Goal: Task Accomplishment & Management: Manage account settings

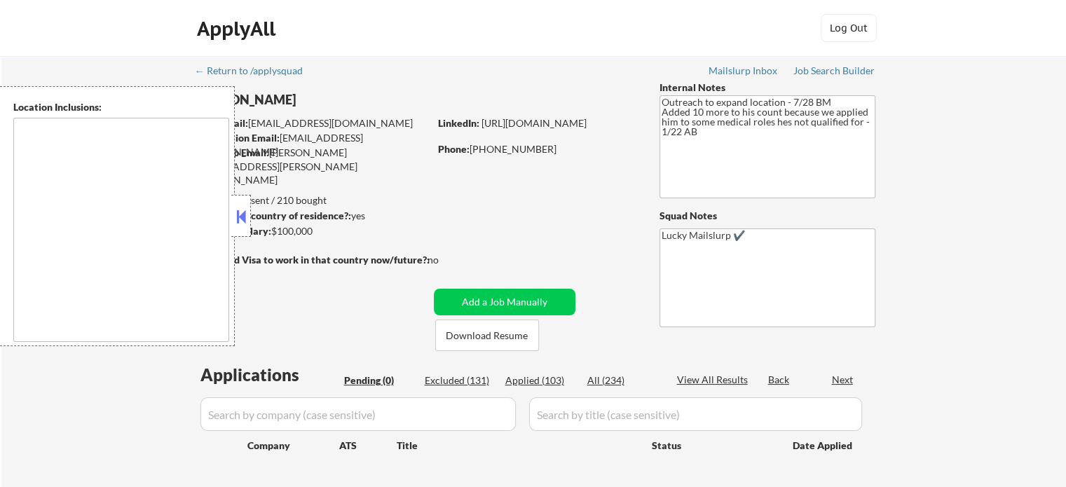
type textarea "Austin, TX West Lake Hills, TX Rollingwood, TX Cedar Park, TX Pflugerville, TX …"
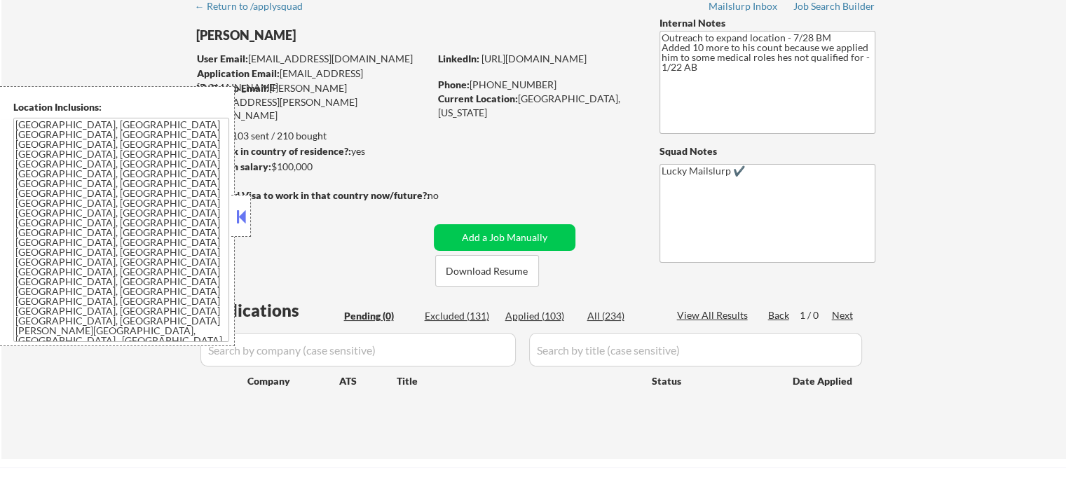
scroll to position [140, 0]
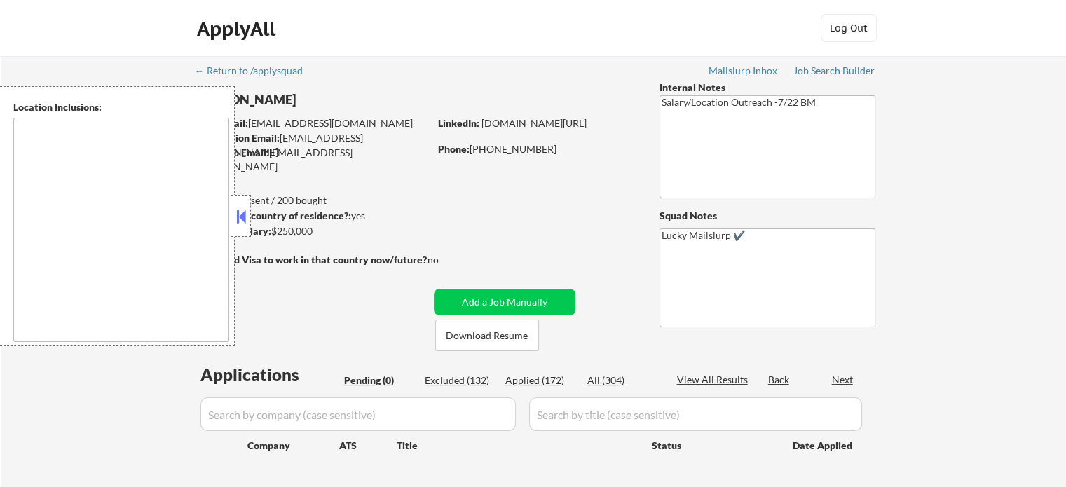
type textarea "[GEOGRAPHIC_DATA], [GEOGRAPHIC_DATA] [GEOGRAPHIC_DATA], [GEOGRAPHIC_DATA] [GEOG…"
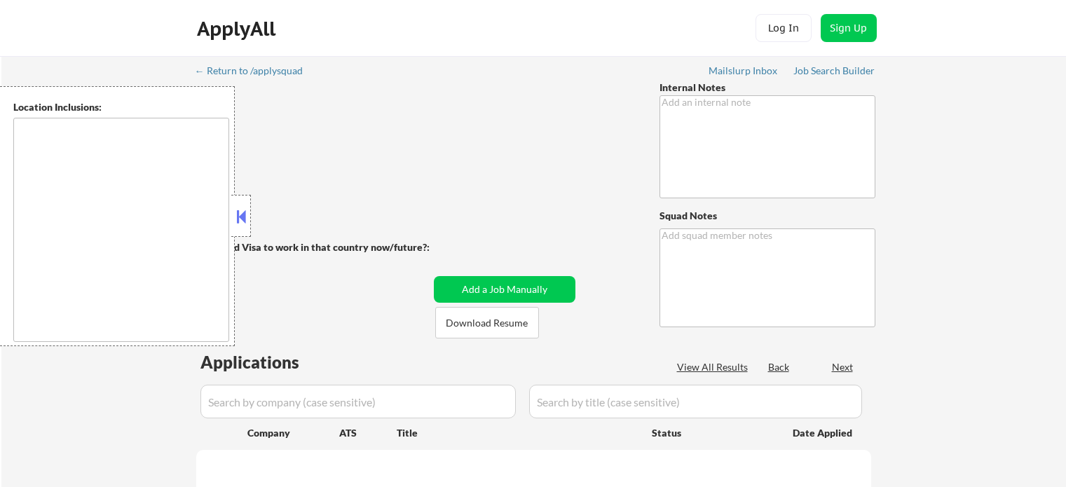
type textarea "🤖 AI answers OK Now only wants remote roles, so you can say he lives in ***Dall…"
type textarea "Lucky Mailslurp ✔️"
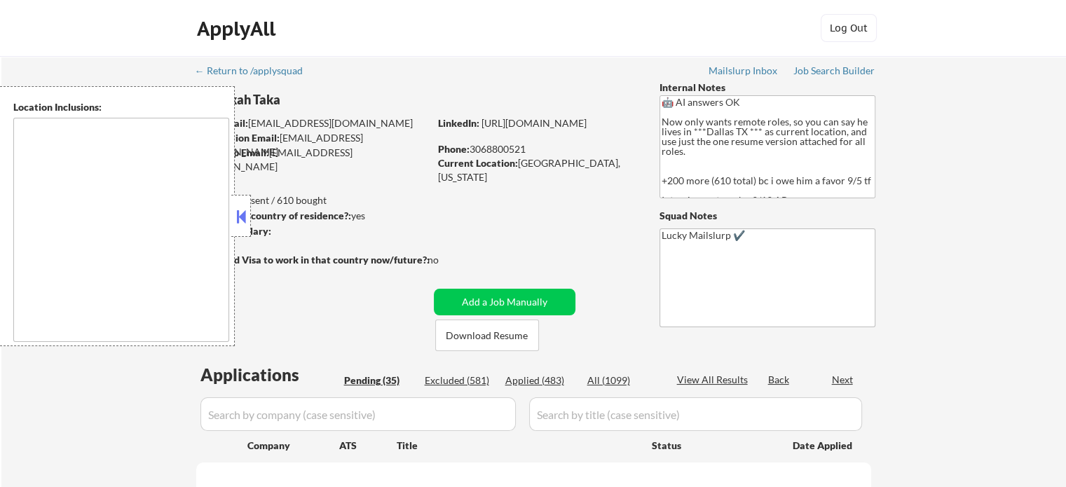
select select ""pending""
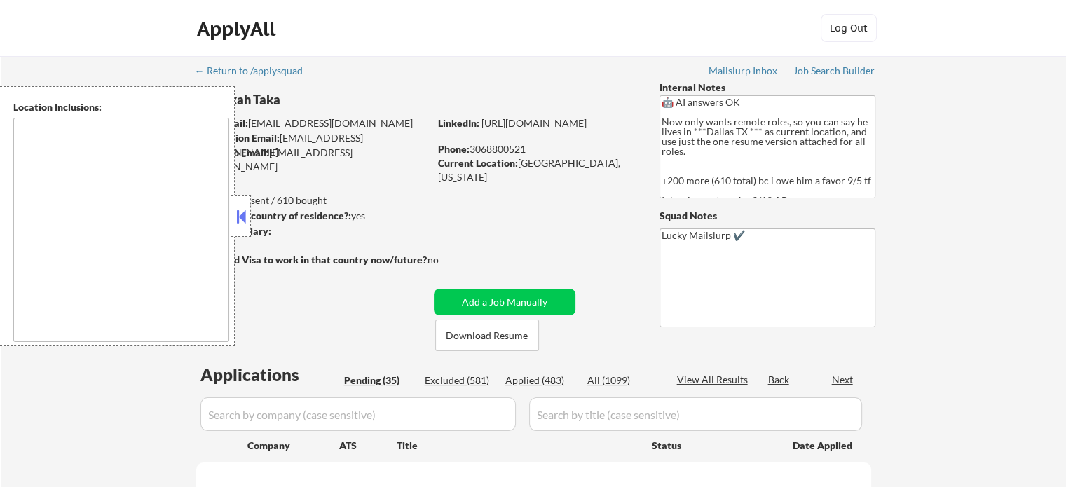
select select ""pending""
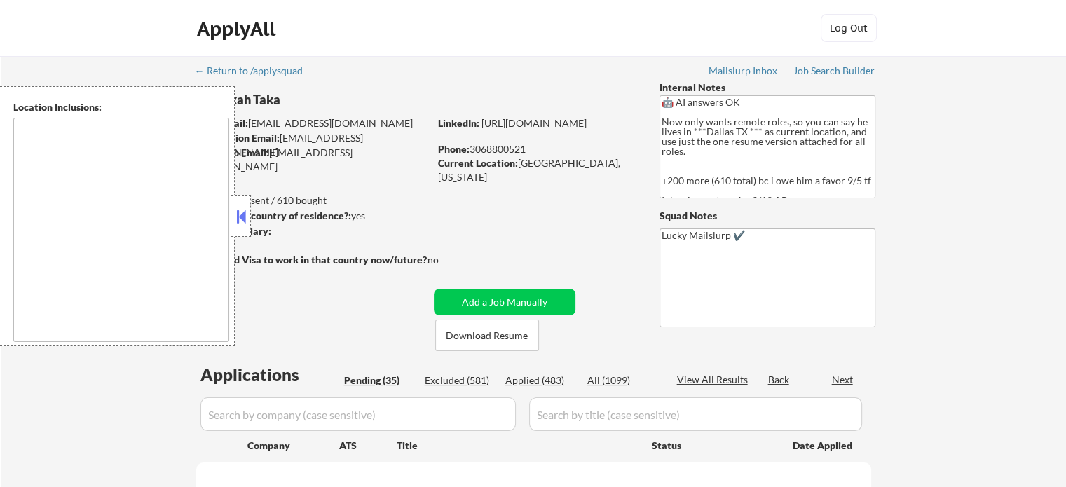
select select ""pending""
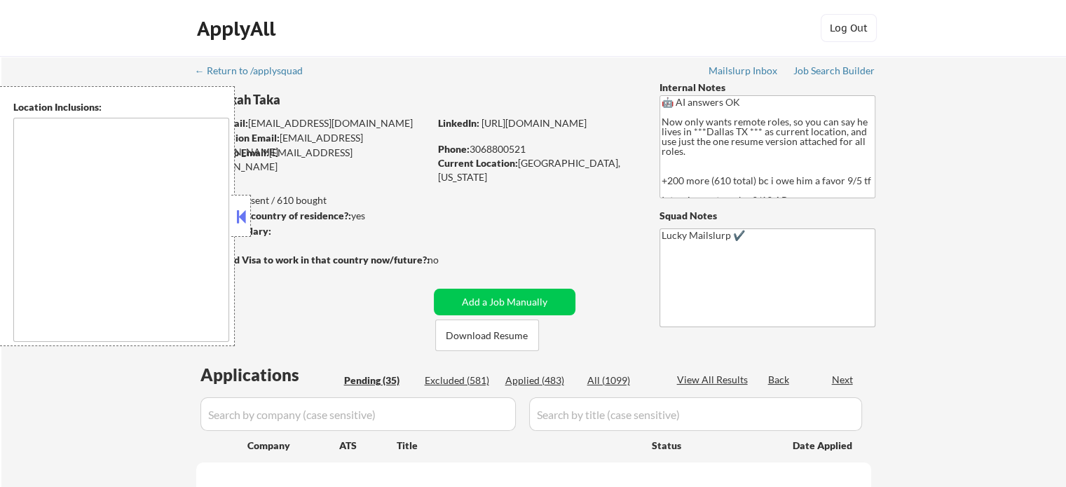
select select ""pending""
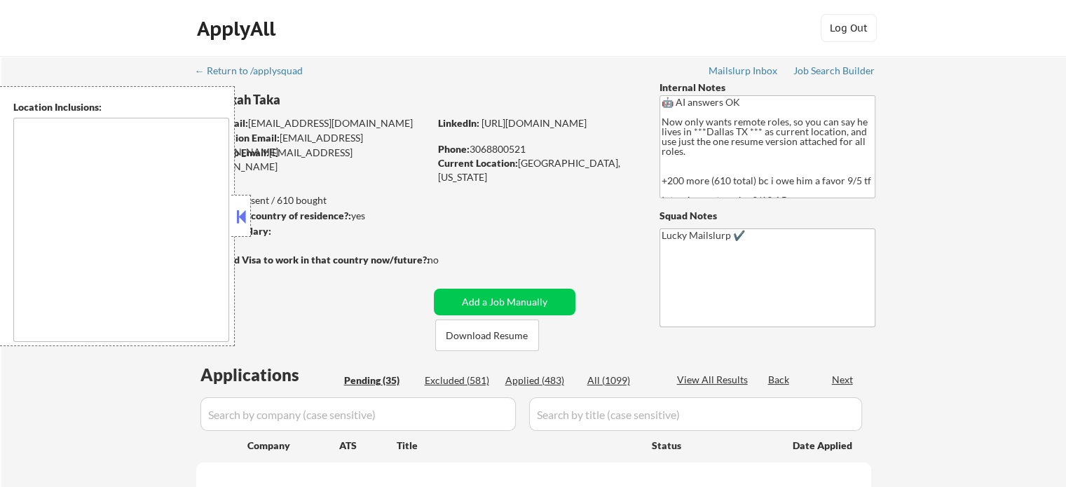
select select ""pending""
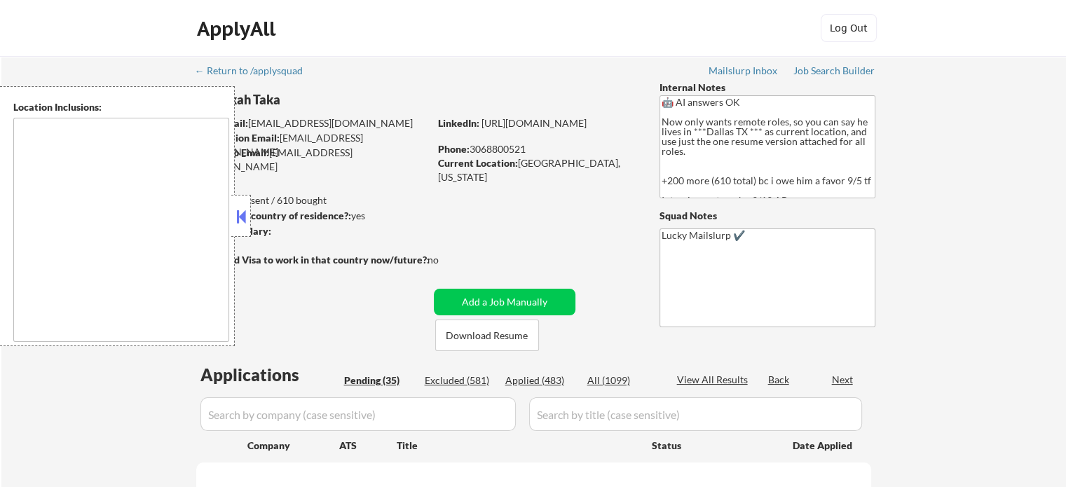
select select ""pending""
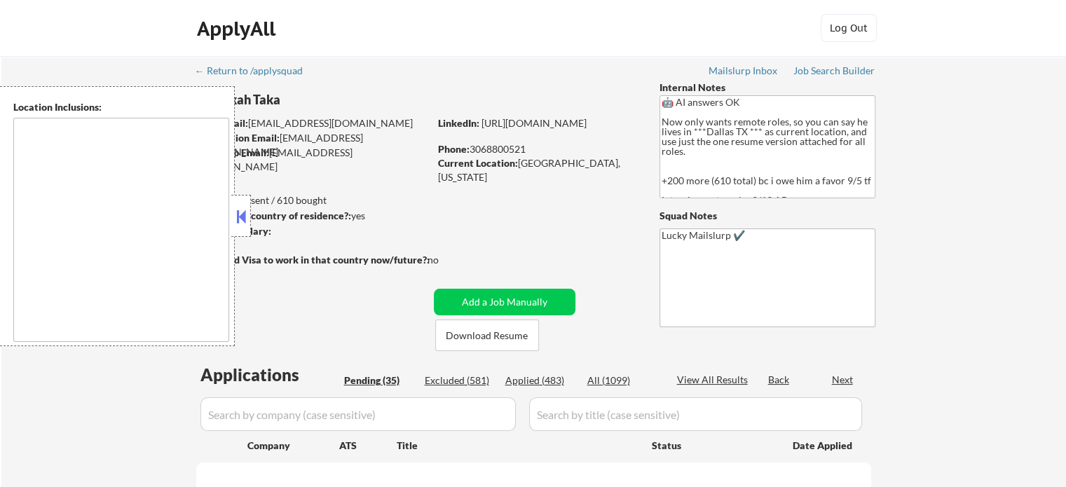
select select ""pending""
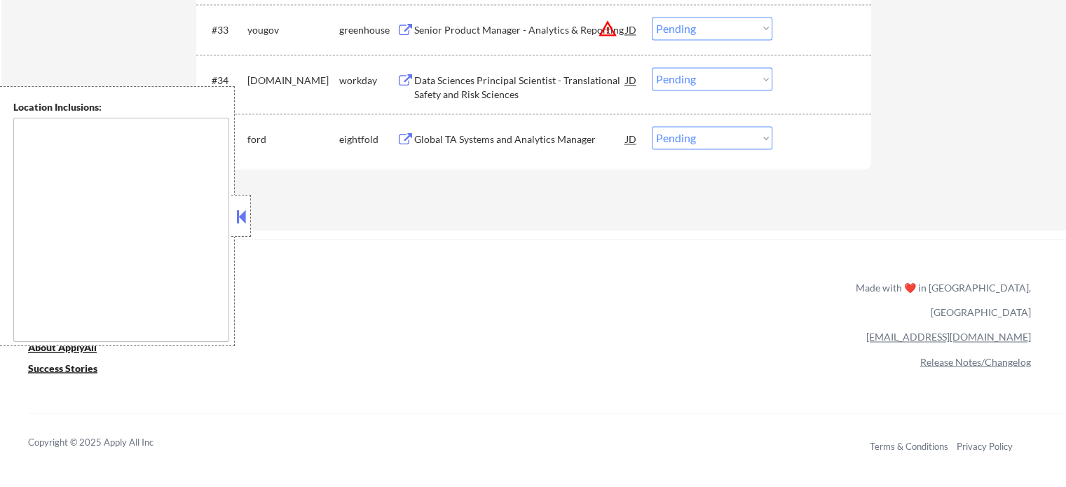
scroll to position [2225, 0]
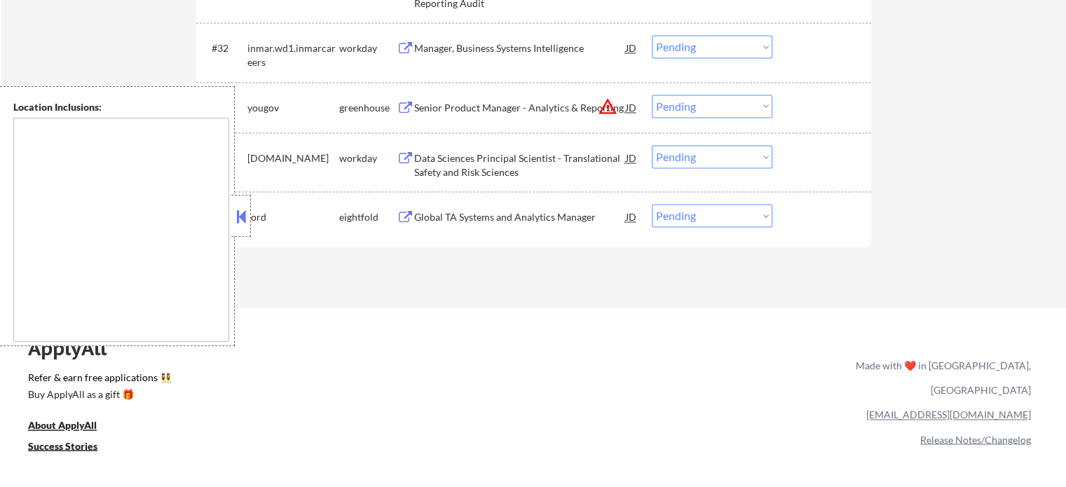
click at [457, 157] on div "Data Sciences Principal Scientist - Translational Safety and Risk Sciences" at bounding box center [520, 164] width 212 height 27
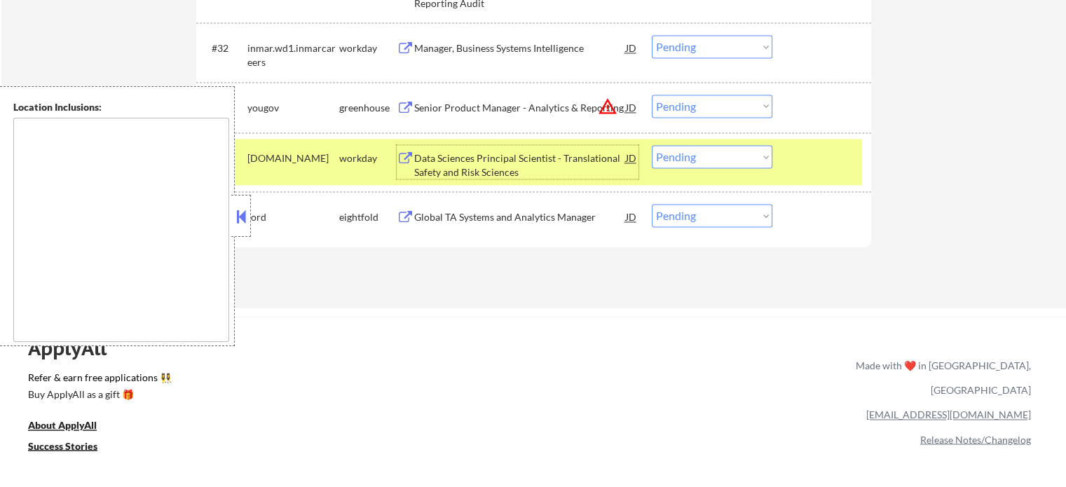
click at [850, 163] on div at bounding box center [823, 157] width 62 height 25
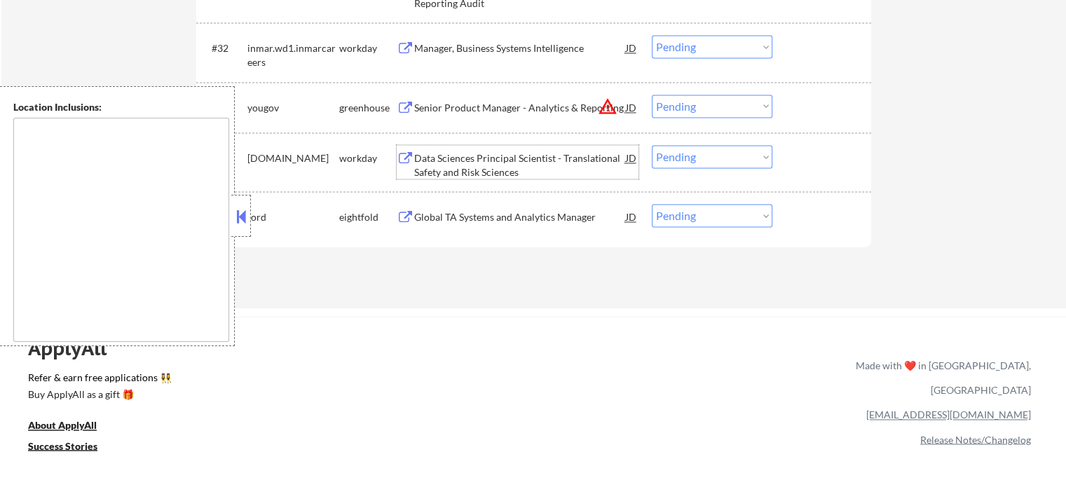
click at [527, 151] on div "Data Sciences Principal Scientist - Translational Safety and Risk Sciences" at bounding box center [520, 164] width 212 height 27
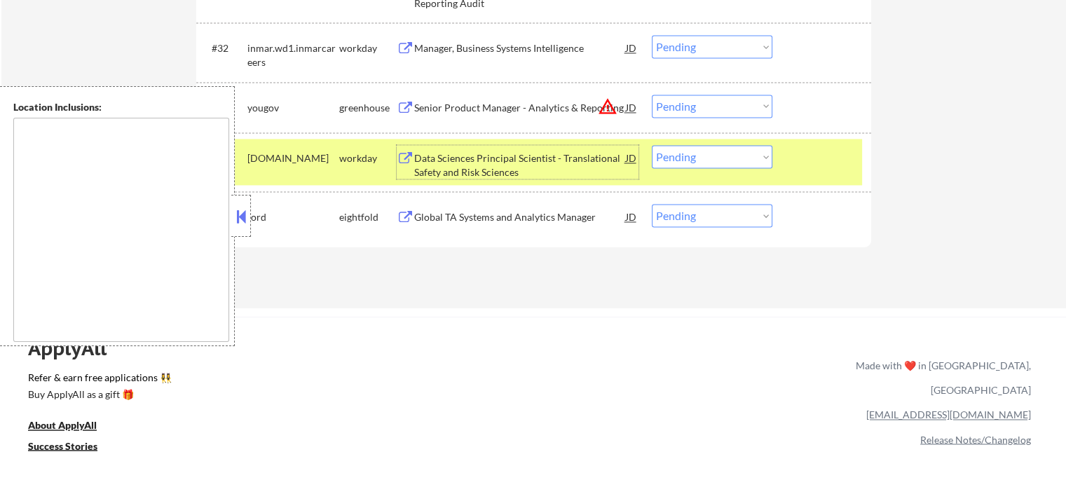
click at [673, 160] on select "Choose an option... Pending Applied Excluded (Questions) Excluded (Expired) Exc…" at bounding box center [712, 156] width 121 height 23
click at [652, 145] on select "Choose an option... Pending Applied Excluded (Questions) Excluded (Expired) Exc…" at bounding box center [712, 156] width 121 height 23
click at [823, 159] on div at bounding box center [823, 157] width 62 height 25
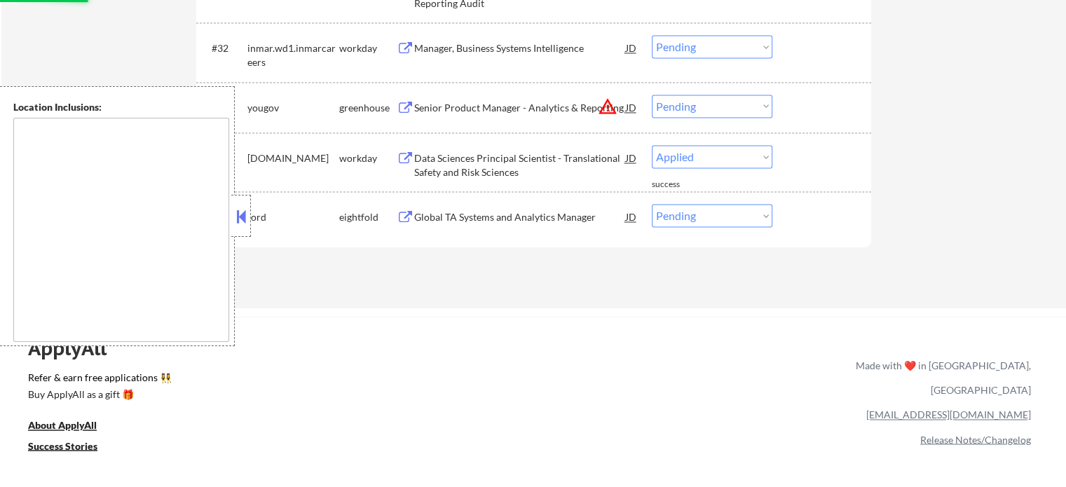
select select ""pending""
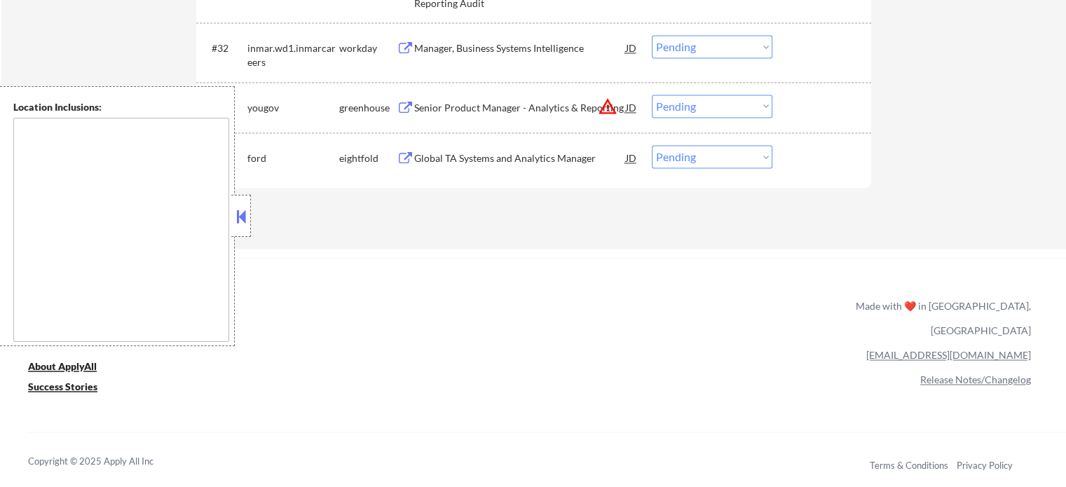
click at [474, 102] on div "Senior Product Manager - Analytics & Reporting" at bounding box center [520, 108] width 212 height 14
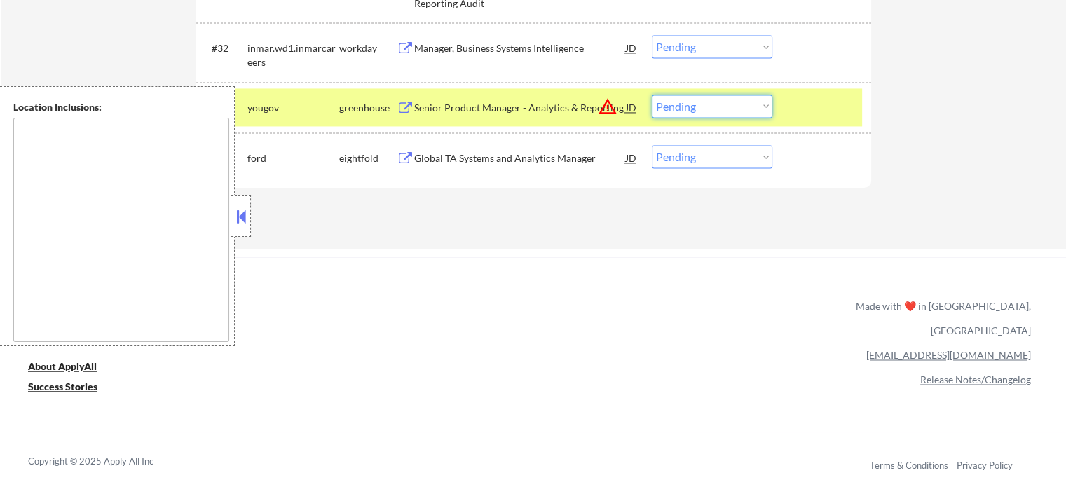
click at [702, 108] on select "Choose an option... Pending Applied Excluded (Questions) Excluded (Expired) Exc…" at bounding box center [712, 106] width 121 height 23
click at [652, 95] on select "Choose an option... Pending Applied Excluded (Questions) Excluded (Expired) Exc…" at bounding box center [712, 106] width 121 height 23
click at [814, 106] on div at bounding box center [823, 107] width 62 height 25
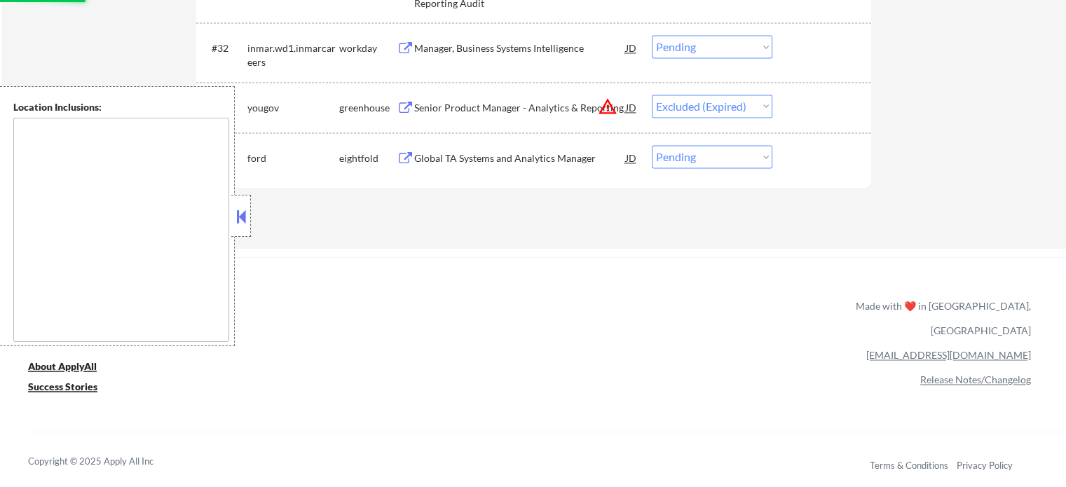
click at [553, 43] on div "Manager, Business Systems Intelligence" at bounding box center [520, 48] width 212 height 14
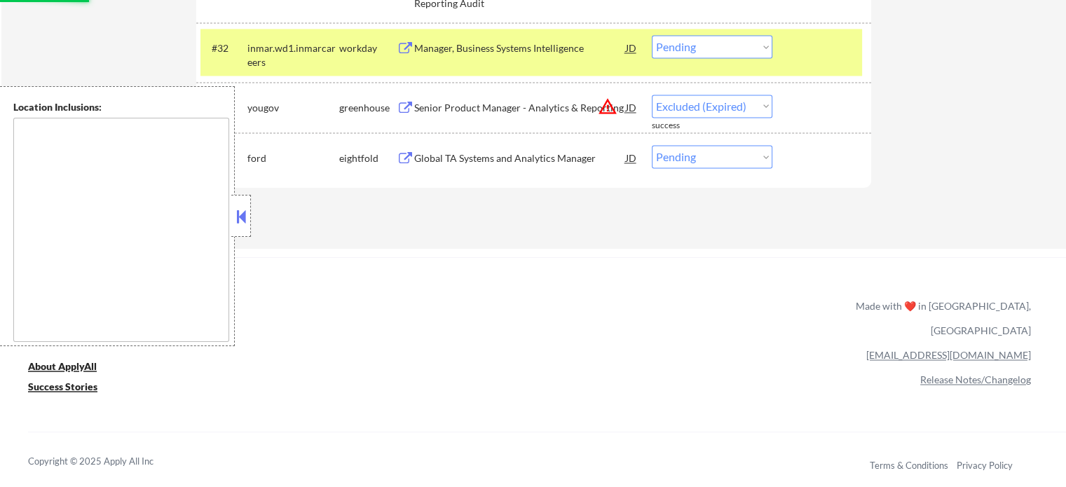
select select ""pending""
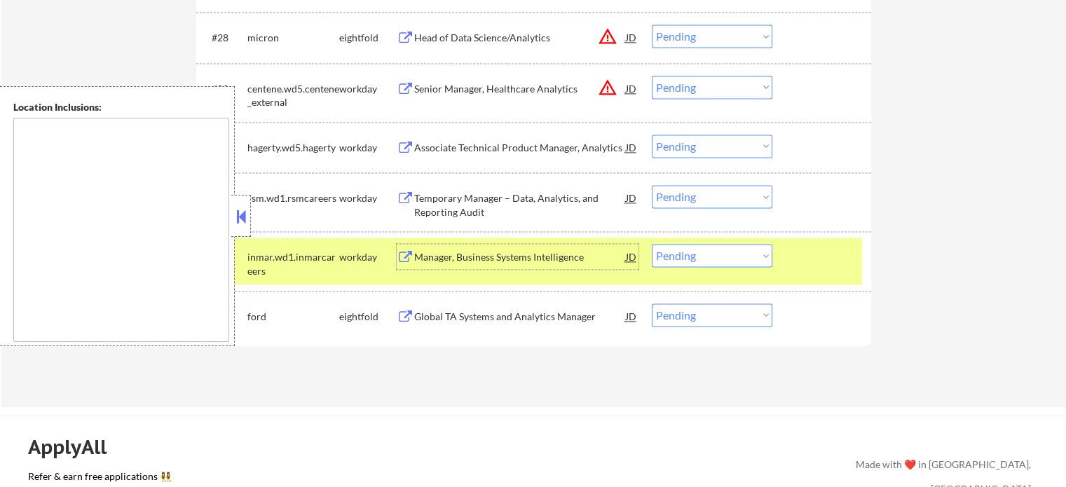
scroll to position [2014, 0]
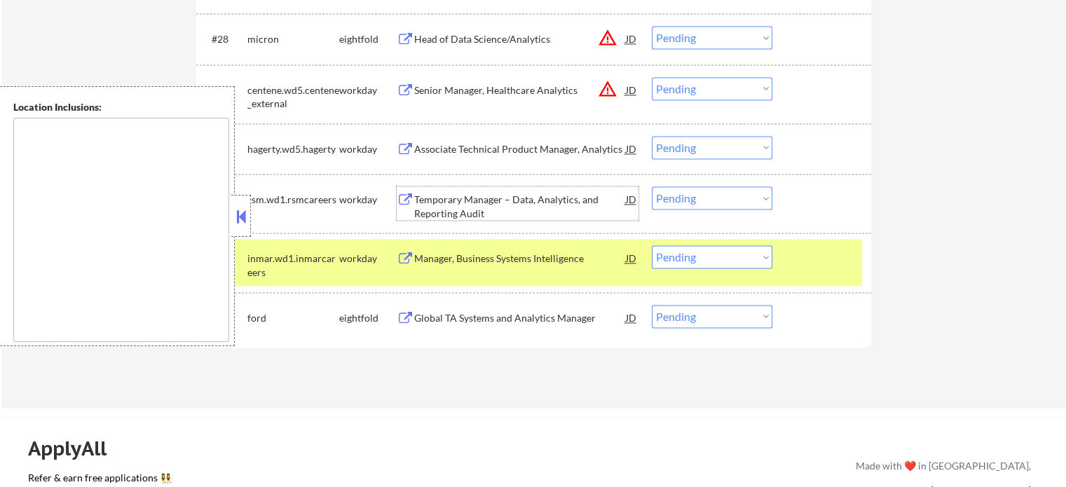
click at [500, 195] on div "Temporary Manager – Data, Analytics, and Reporting Audit" at bounding box center [520, 206] width 212 height 27
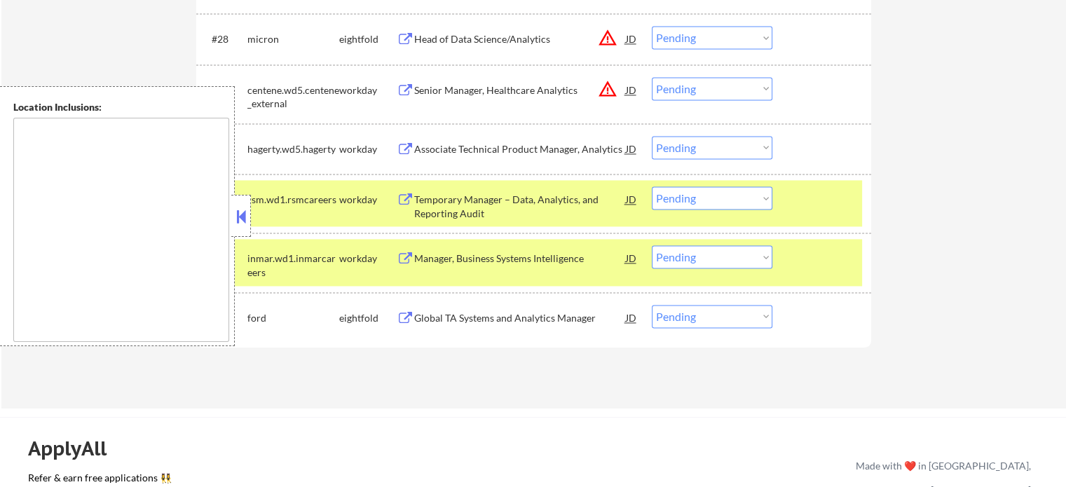
drag, startPoint x: 832, startPoint y: 287, endPoint x: 838, endPoint y: 276, distance: 11.9
click at [835, 284] on div "#32 inmar.wd1.inmarcareers workday Manager, Business Systems Intelligence JD Ch…" at bounding box center [533, 262] width 675 height 59
click at [839, 256] on div at bounding box center [823, 257] width 62 height 25
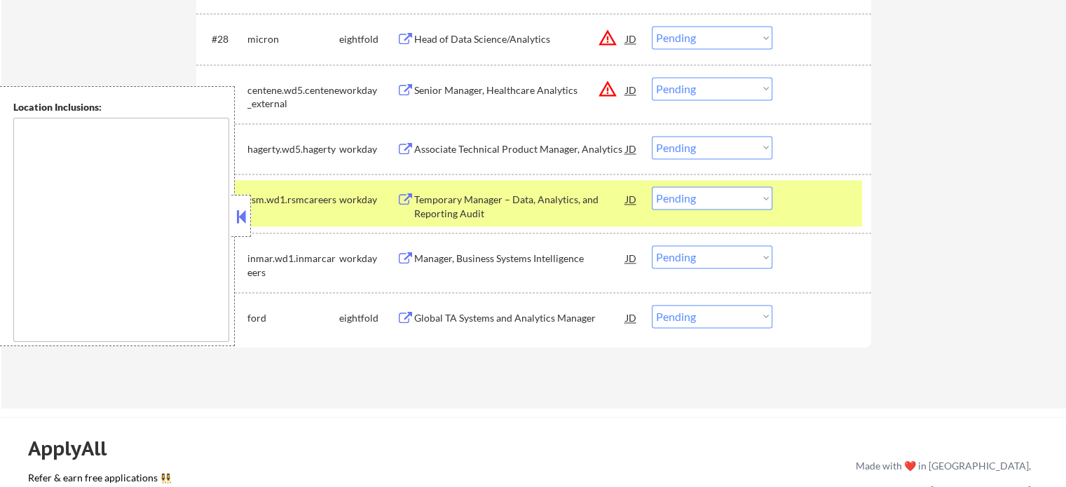
click at [825, 196] on div at bounding box center [823, 198] width 62 height 25
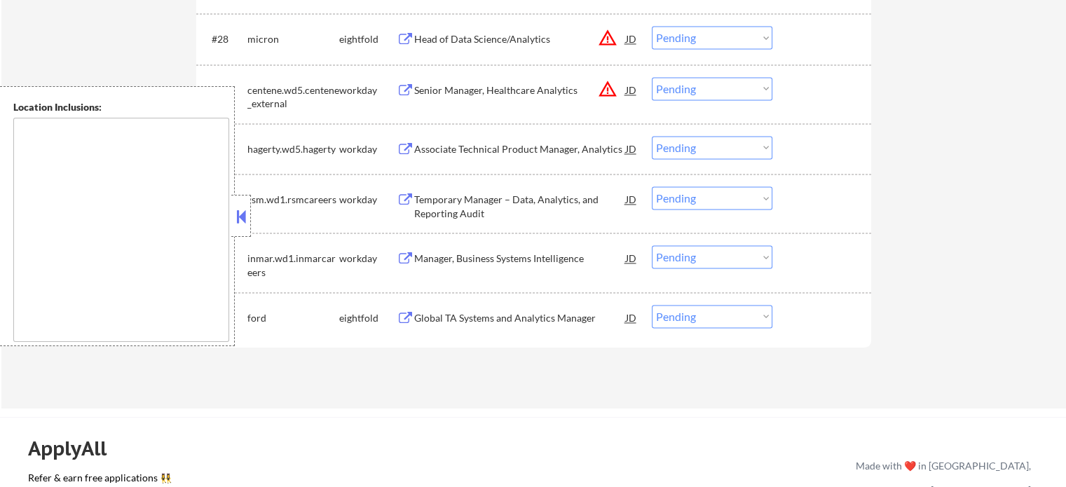
click at [579, 137] on div "Associate Technical Product Manager, Analytics" at bounding box center [520, 148] width 212 height 25
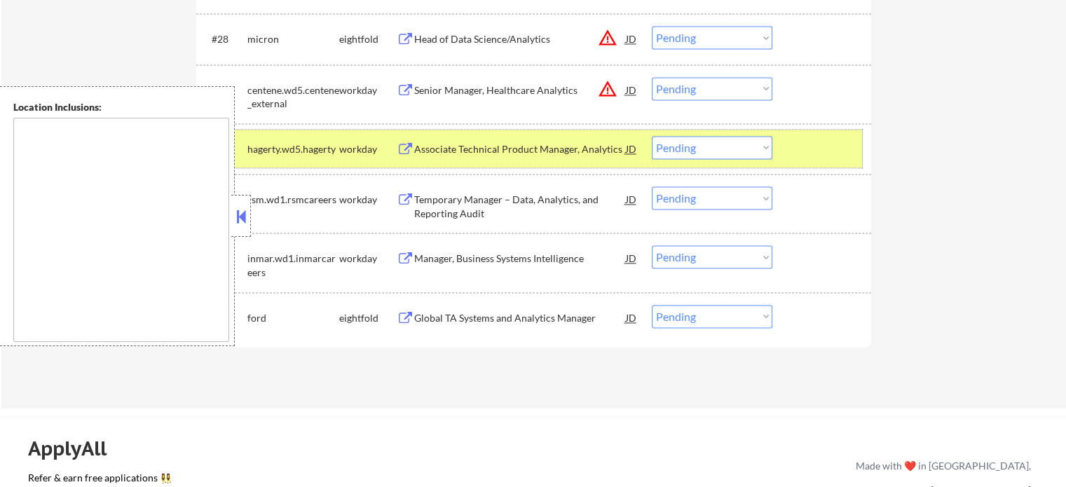
click at [803, 163] on div "#30 hagerty.wd5.hagerty workday Associate Technical Product Manager, Analytics …" at bounding box center [530, 149] width 661 height 38
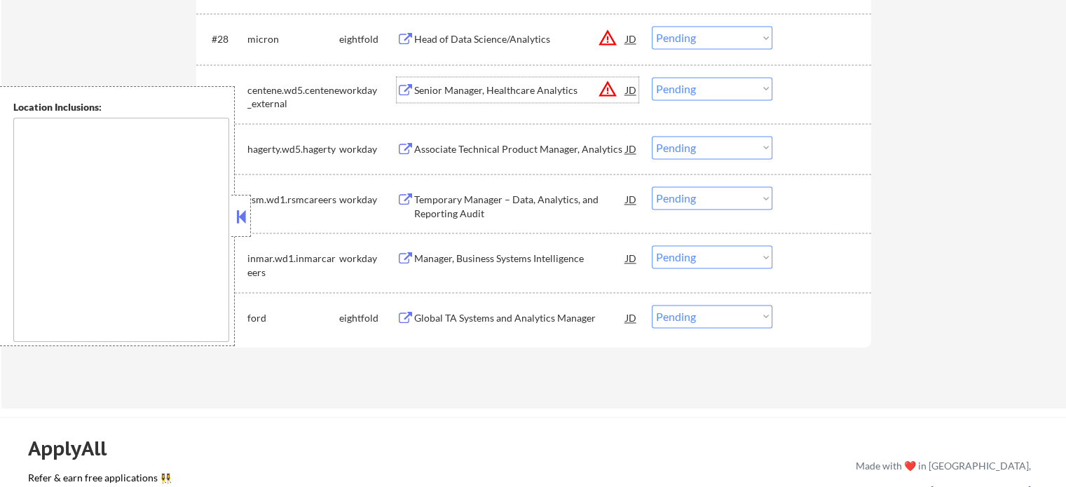
click at [572, 97] on div "Senior Manager, Healthcare Analytics" at bounding box center [520, 89] width 212 height 25
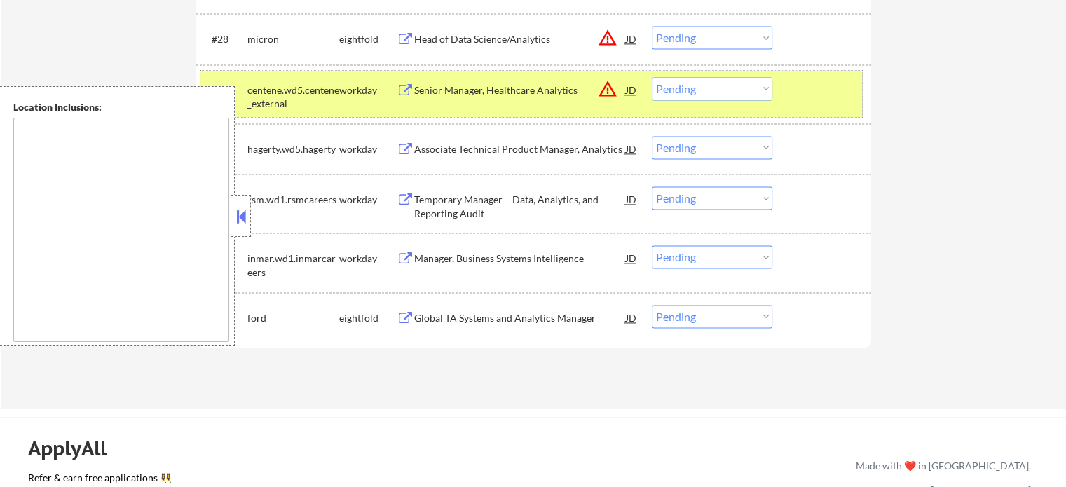
click at [820, 107] on div "#29 centene.wd5.centene_external workday Senior Manager, Healthcare Analytics J…" at bounding box center [530, 94] width 661 height 46
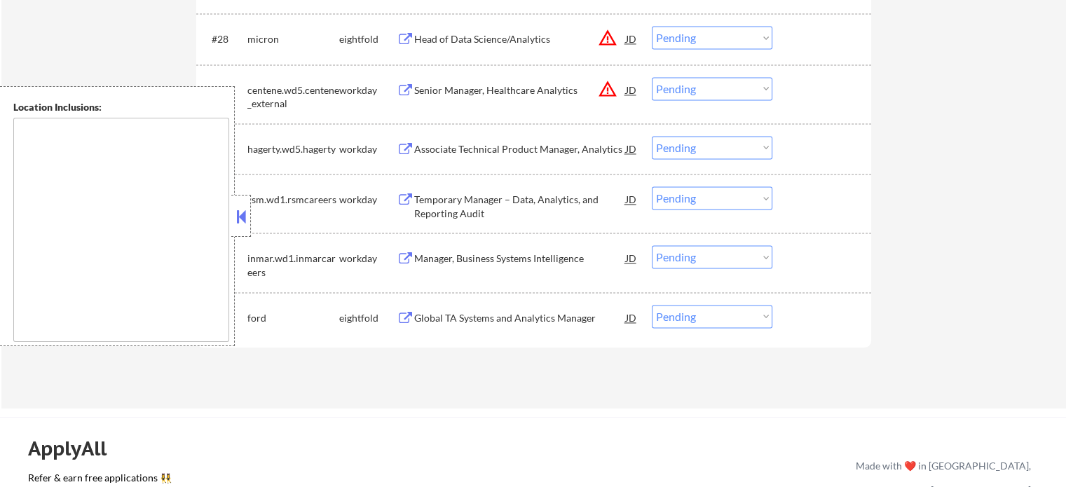
scroll to position [1874, 0]
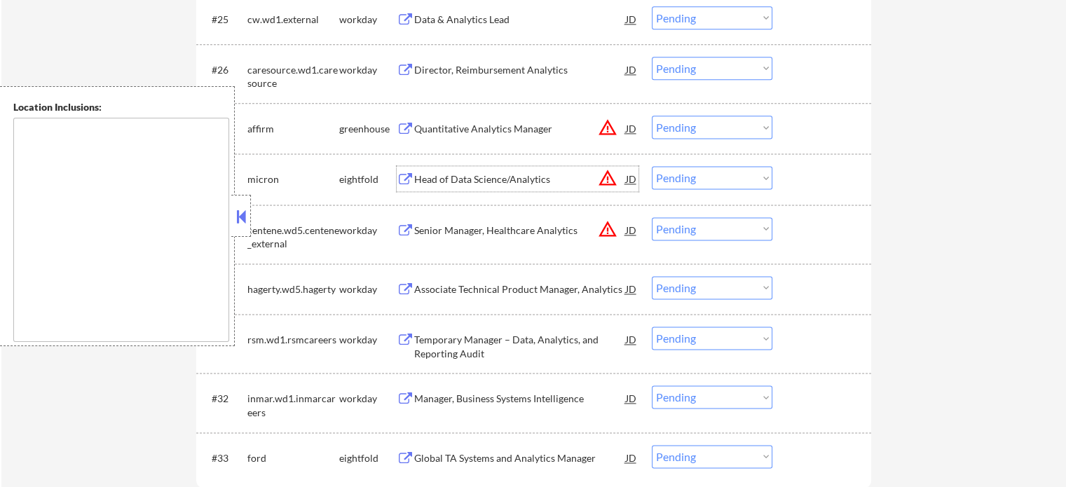
click at [514, 184] on div "Head of Data Science/Analytics" at bounding box center [520, 179] width 212 height 14
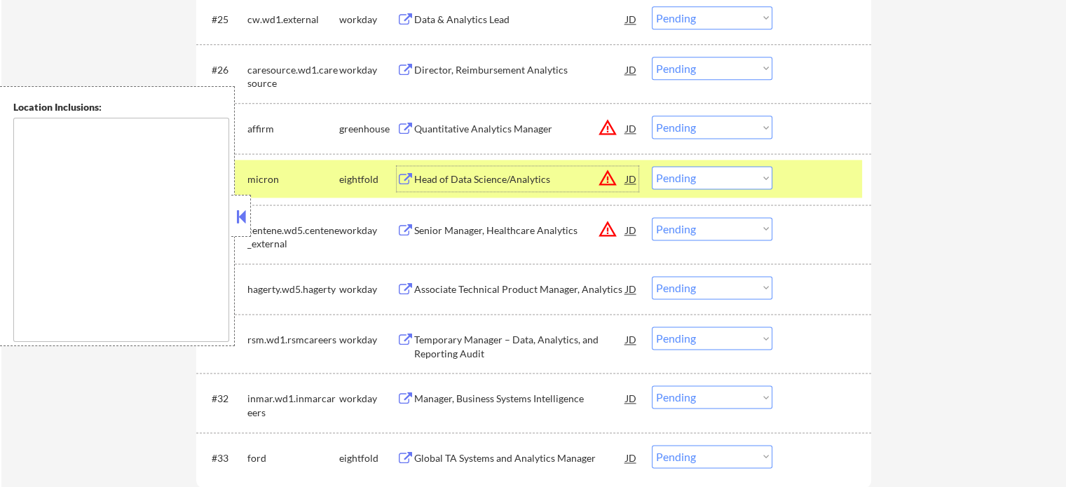
click at [806, 181] on div at bounding box center [823, 178] width 62 height 25
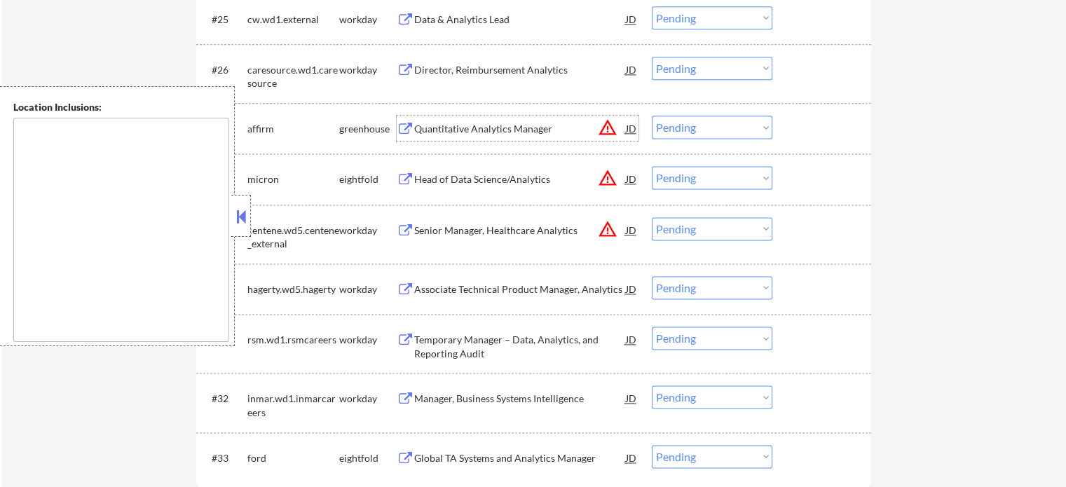
click at [516, 130] on div "Quantitative Analytics Manager" at bounding box center [520, 129] width 212 height 14
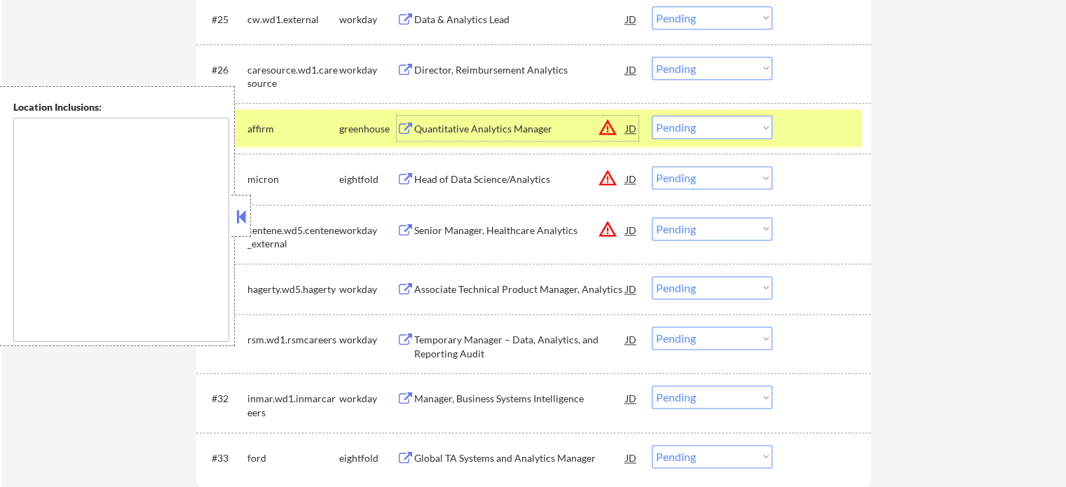
click at [813, 125] on div at bounding box center [823, 128] width 62 height 25
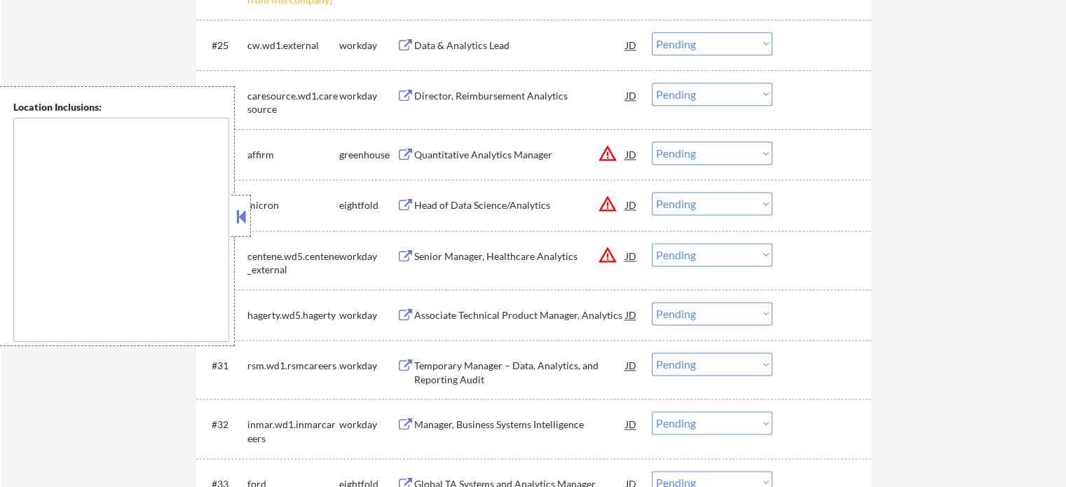
scroll to position [1804, 0]
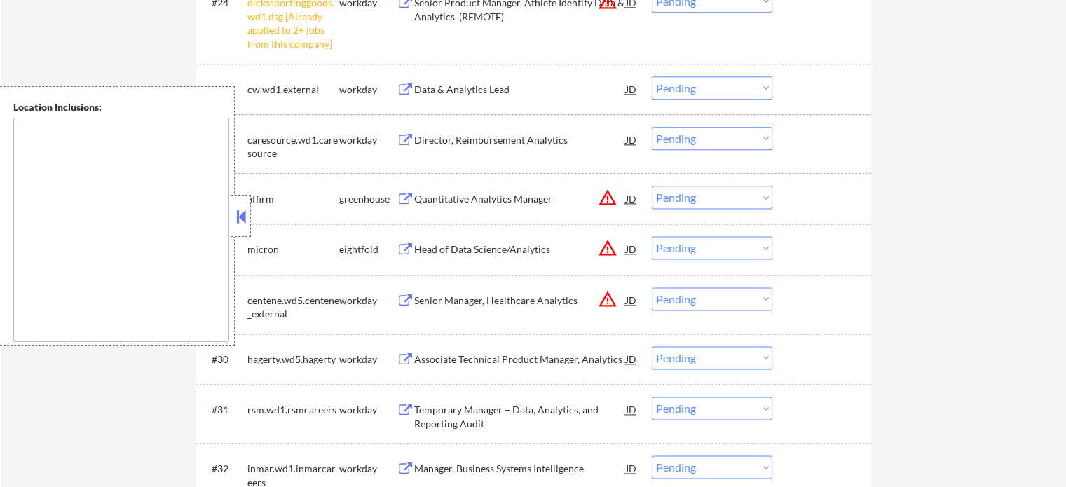
click at [460, 137] on div "Director, Reimbursement Analytics" at bounding box center [520, 140] width 212 height 14
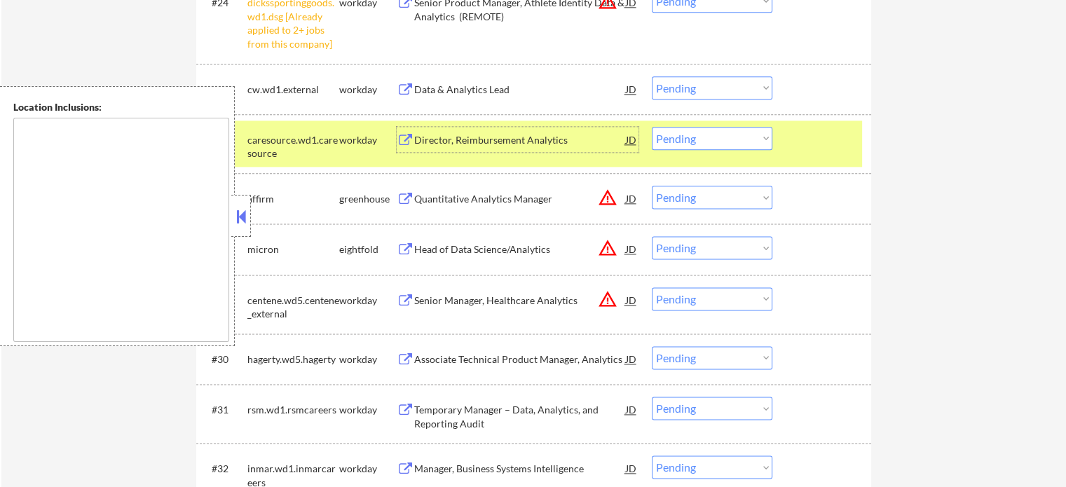
click at [830, 145] on div at bounding box center [823, 139] width 62 height 25
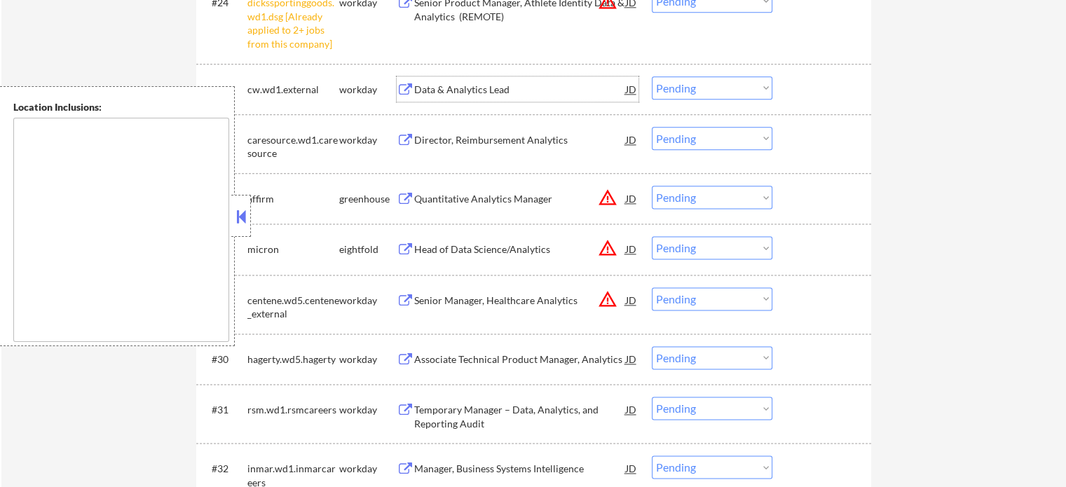
click at [500, 89] on div "Data & Analytics Lead" at bounding box center [520, 90] width 212 height 14
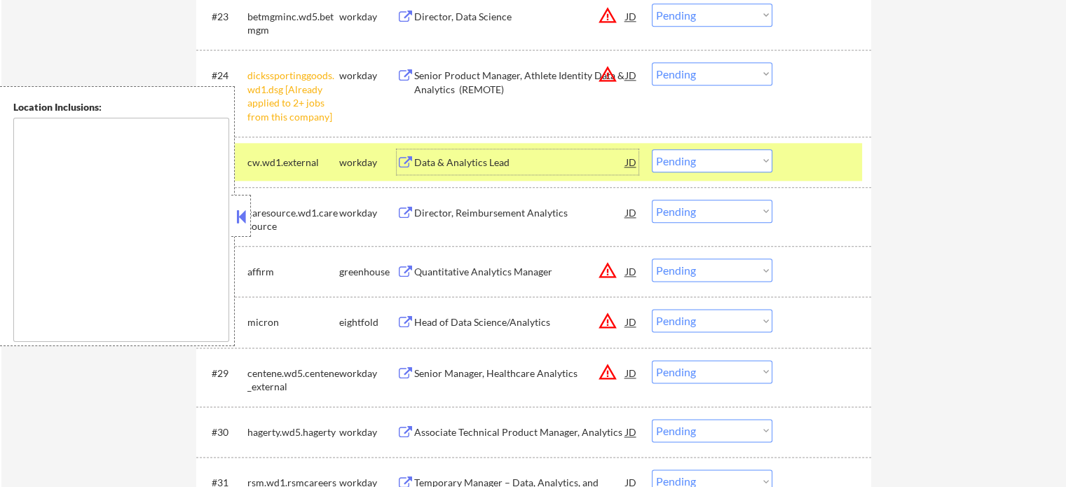
scroll to position [1594, 0]
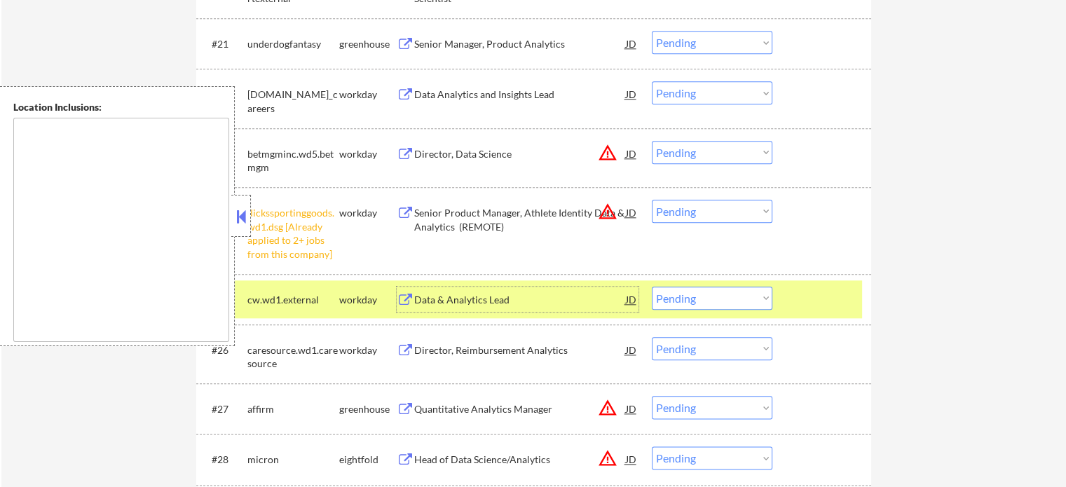
click at [843, 288] on div at bounding box center [823, 299] width 62 height 25
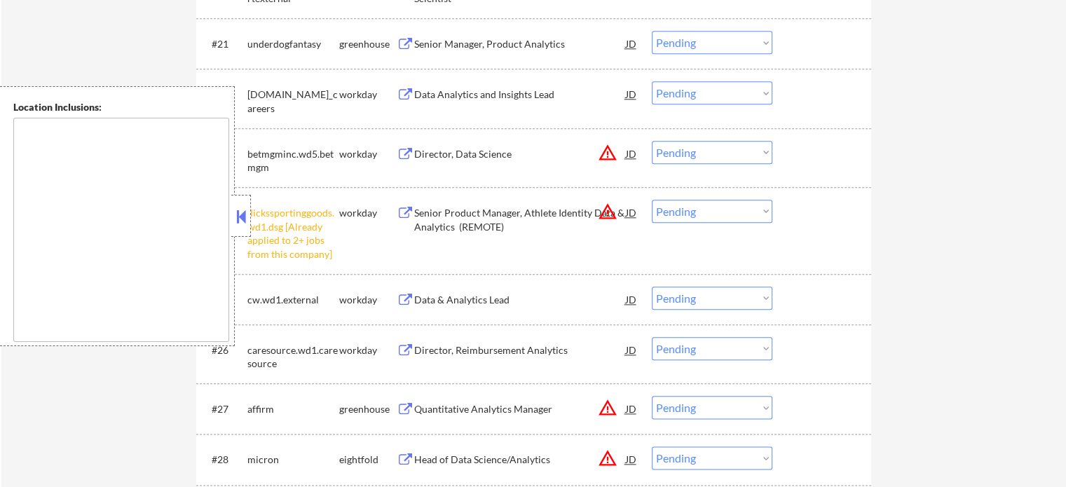
click at [448, 210] on div "Senior Product Manager, Athlete Identity Data & Analytics (REMOTE)" at bounding box center [520, 219] width 212 height 27
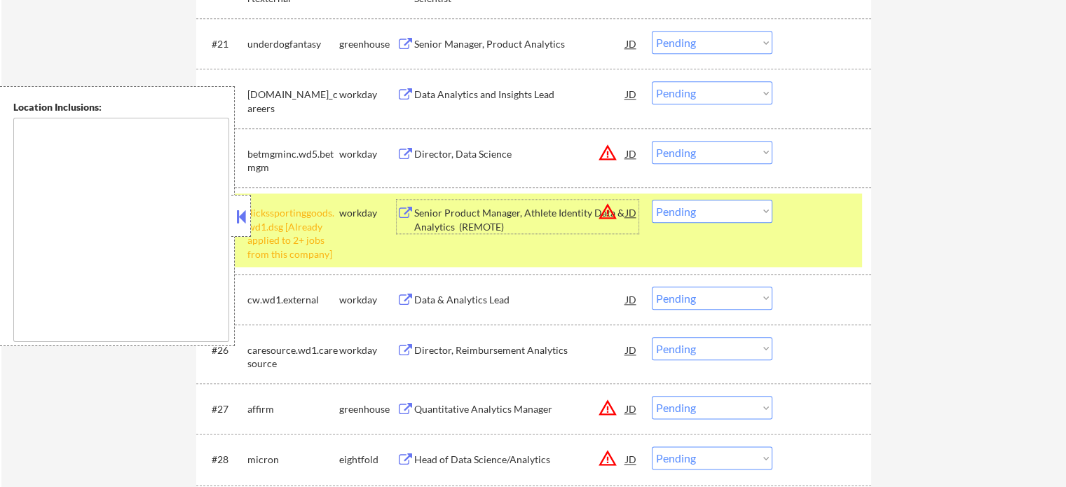
click at [816, 220] on div at bounding box center [823, 212] width 62 height 25
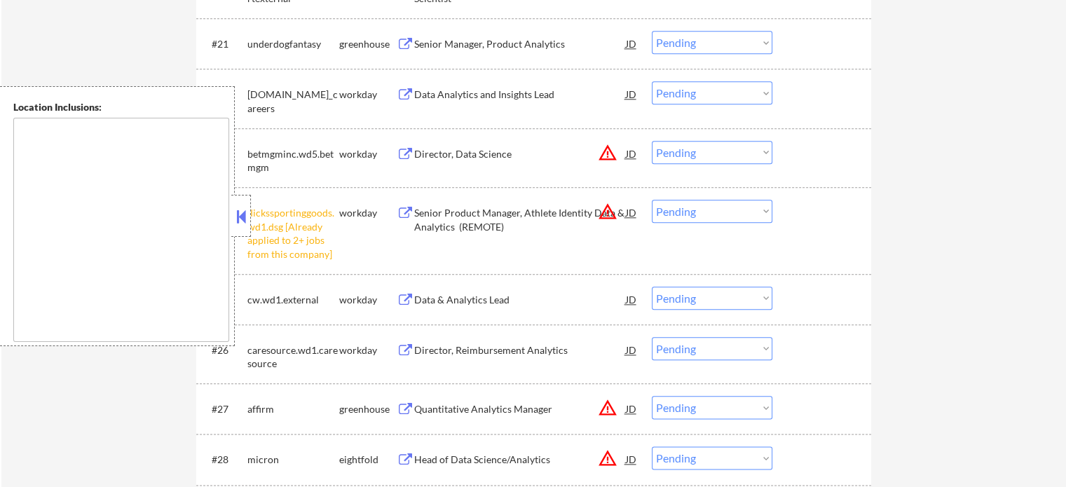
click at [461, 157] on div "Director, Data Science" at bounding box center [520, 154] width 212 height 14
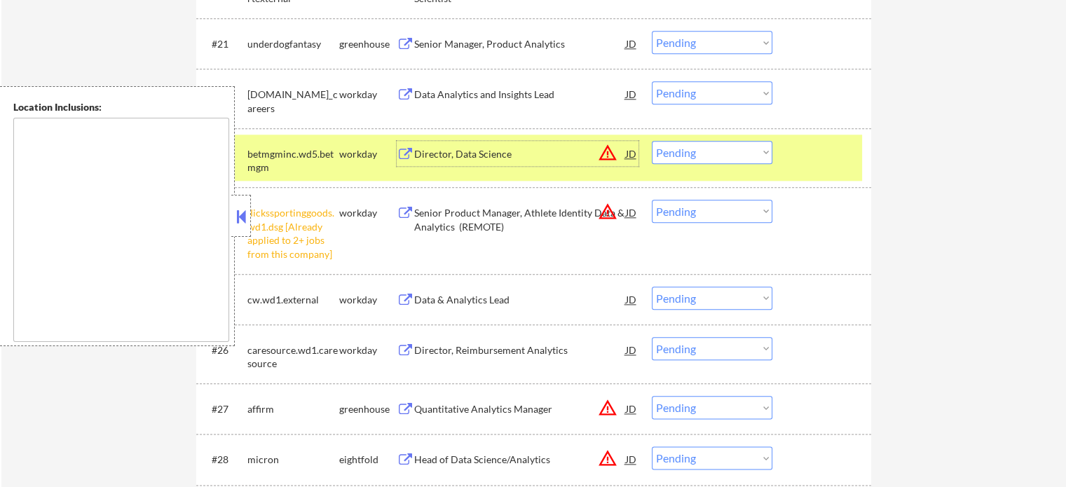
click at [786, 162] on div "#23 betmgminc.wd5.betmgm workday Director, Data Science JD warning_amber Choose…" at bounding box center [530, 158] width 661 height 46
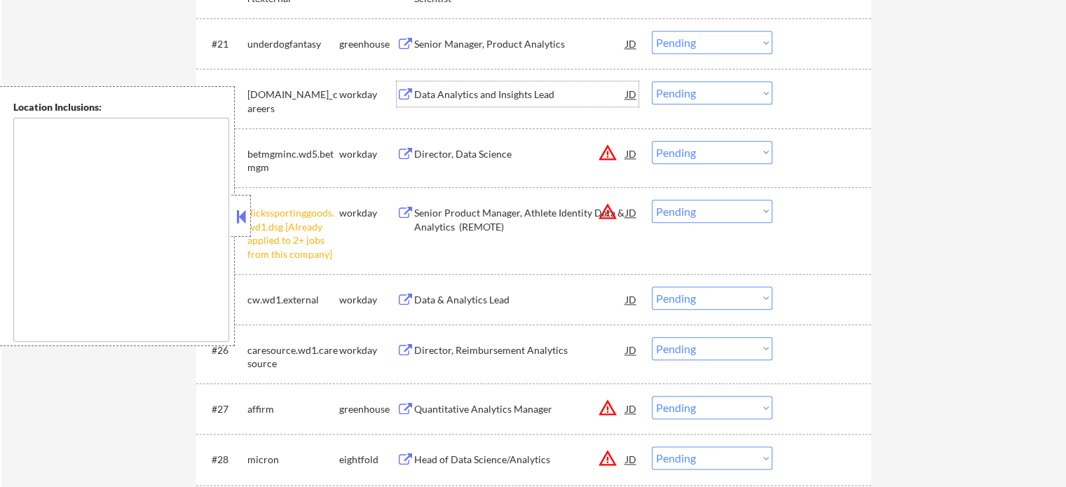
click at [556, 96] on div "Data Analytics and Insights Lead" at bounding box center [520, 95] width 212 height 14
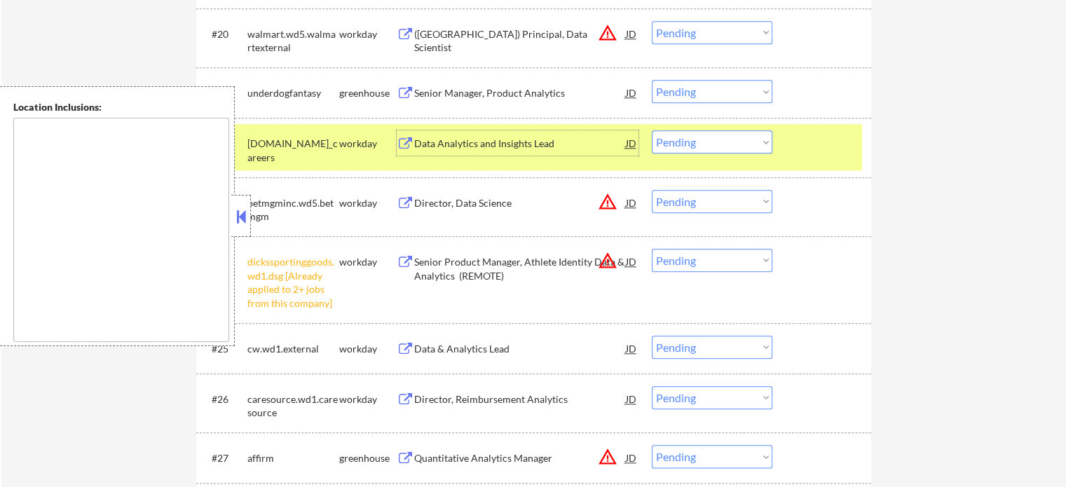
scroll to position [1524, 0]
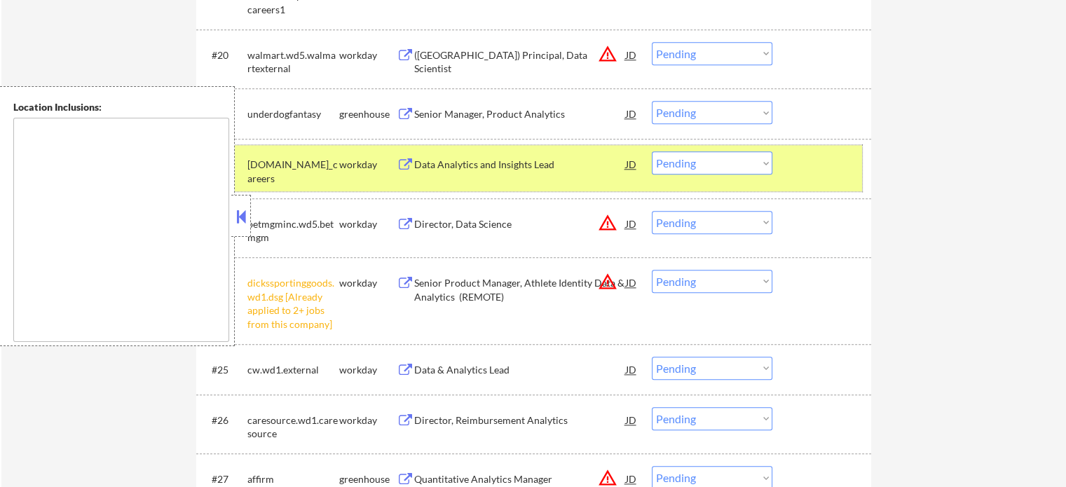
click at [825, 175] on div at bounding box center [823, 163] width 62 height 25
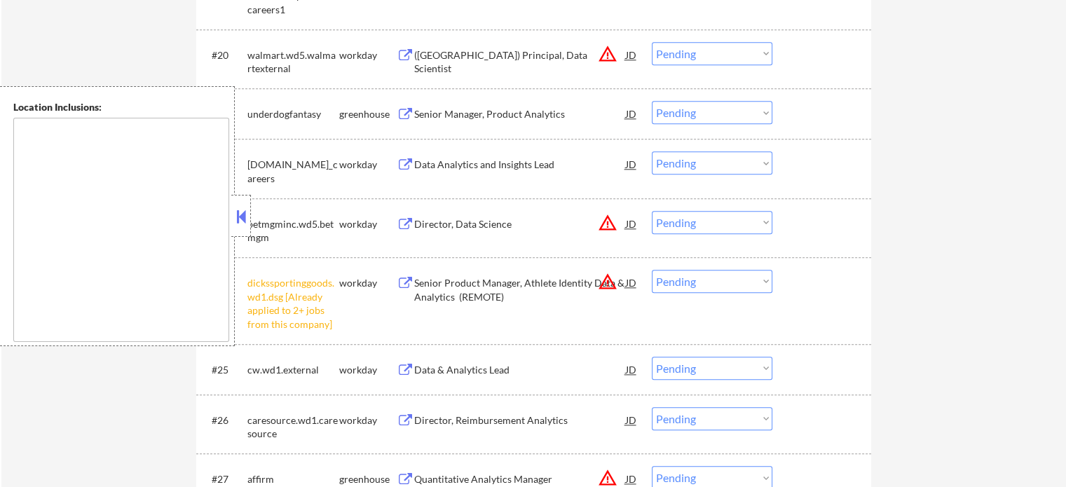
click at [542, 117] on div "Senior Manager, Product Analytics" at bounding box center [520, 114] width 212 height 14
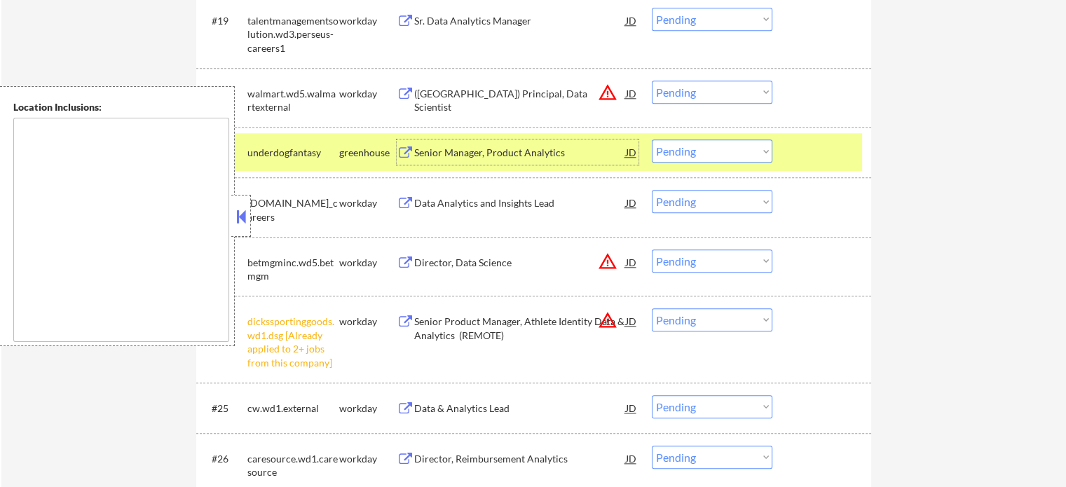
scroll to position [1454, 0]
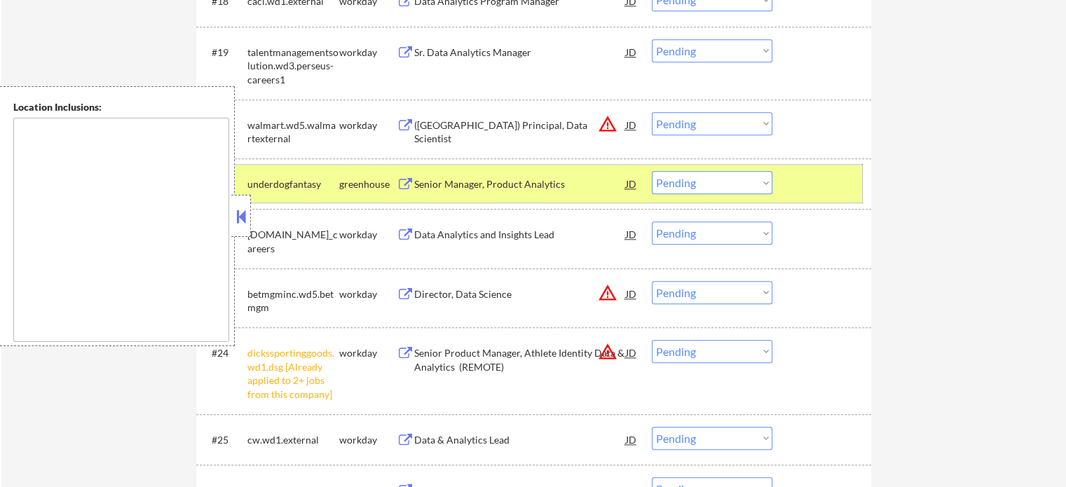
click at [812, 192] on div at bounding box center [823, 183] width 62 height 25
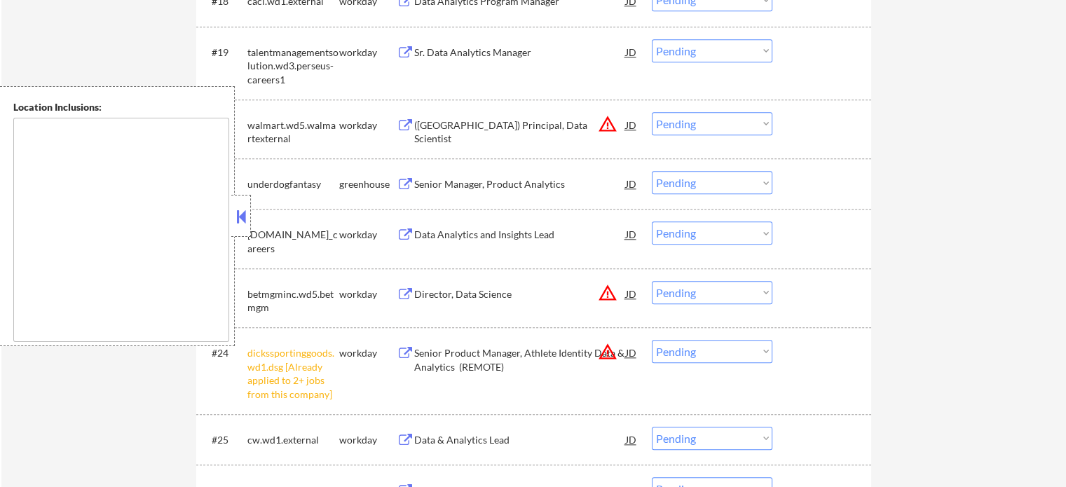
click at [479, 125] on div "(USA) Principal, Data Scientist" at bounding box center [520, 131] width 212 height 27
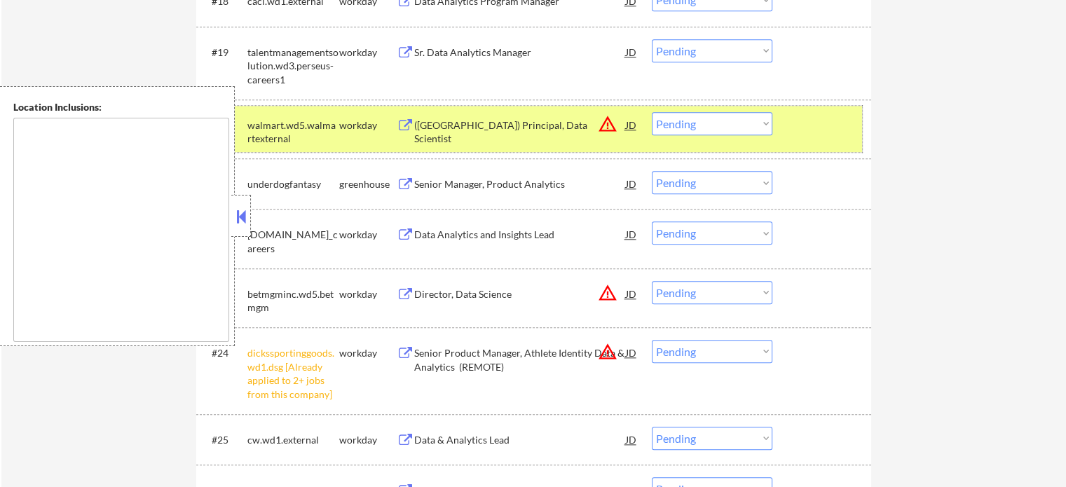
drag, startPoint x: 821, startPoint y: 123, endPoint x: 580, endPoint y: 97, distance: 242.4
click at [816, 123] on div at bounding box center [823, 124] width 62 height 25
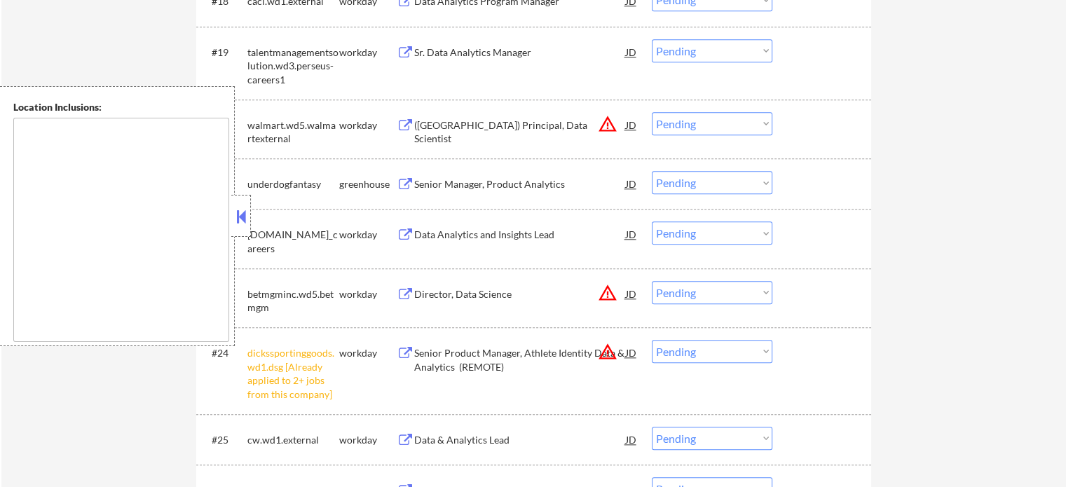
click at [510, 54] on div "Sr. Data Analytics Manager" at bounding box center [520, 53] width 212 height 14
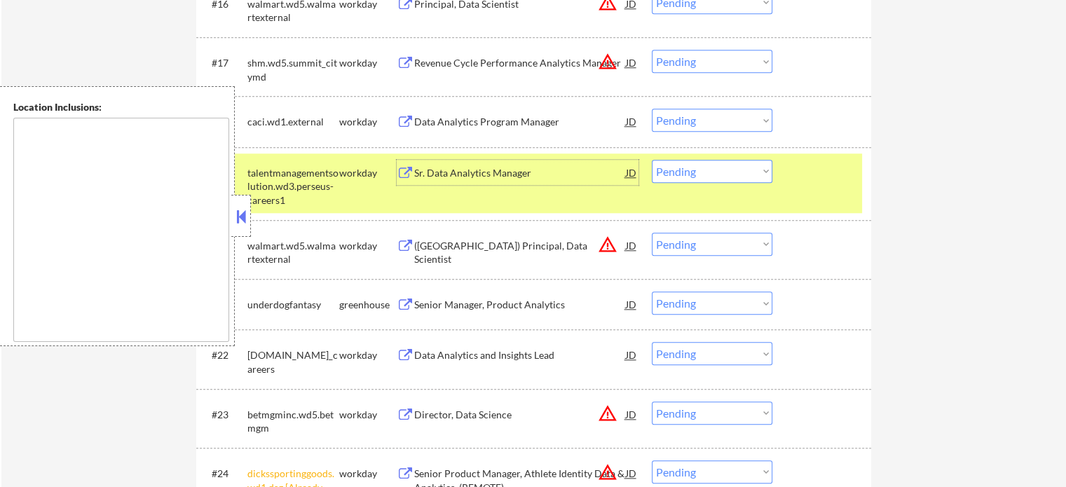
scroll to position [1314, 0]
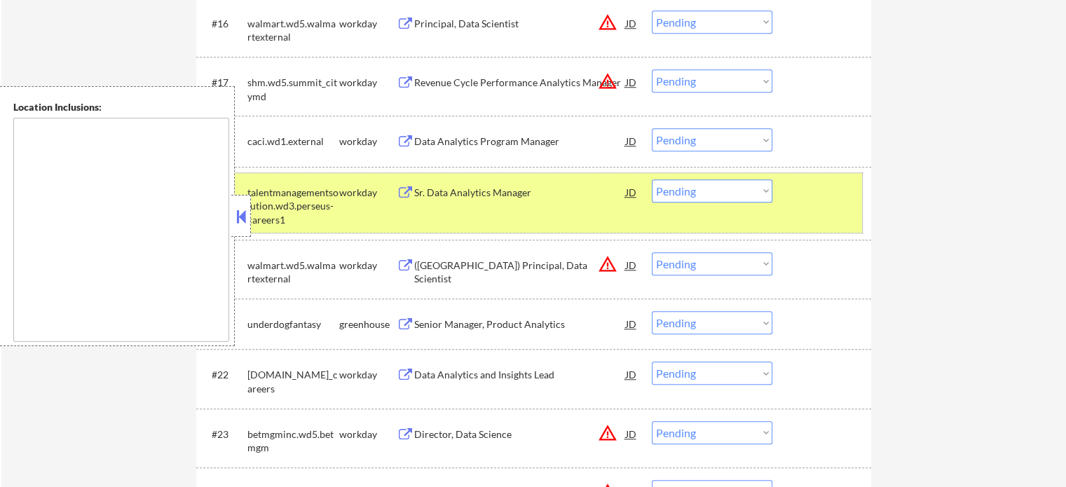
click at [789, 207] on div "#19 talentmanagementsolution.wd3.perseus-careers1 workday Sr. Data Analytics Ma…" at bounding box center [530, 203] width 661 height 60
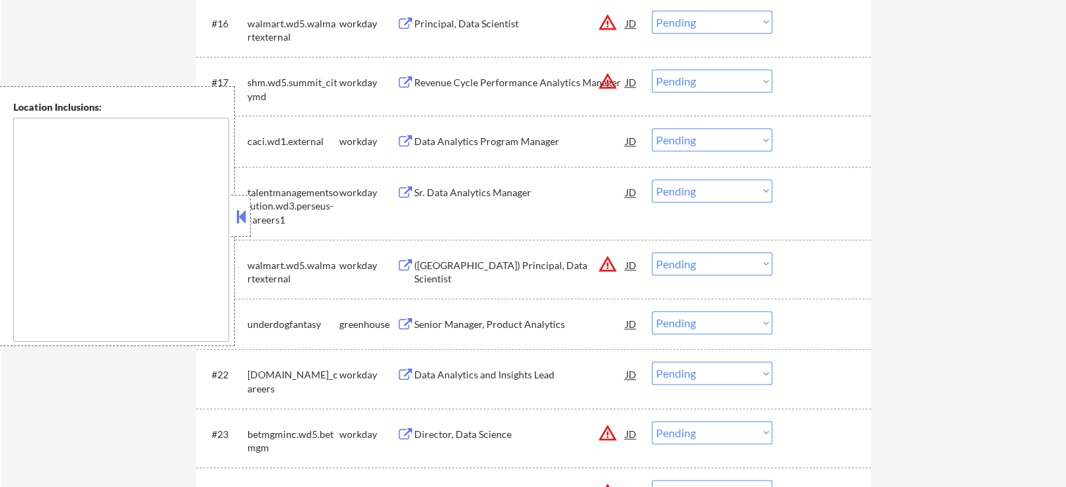
click at [521, 142] on div "Data Analytics Program Manager" at bounding box center [520, 142] width 212 height 14
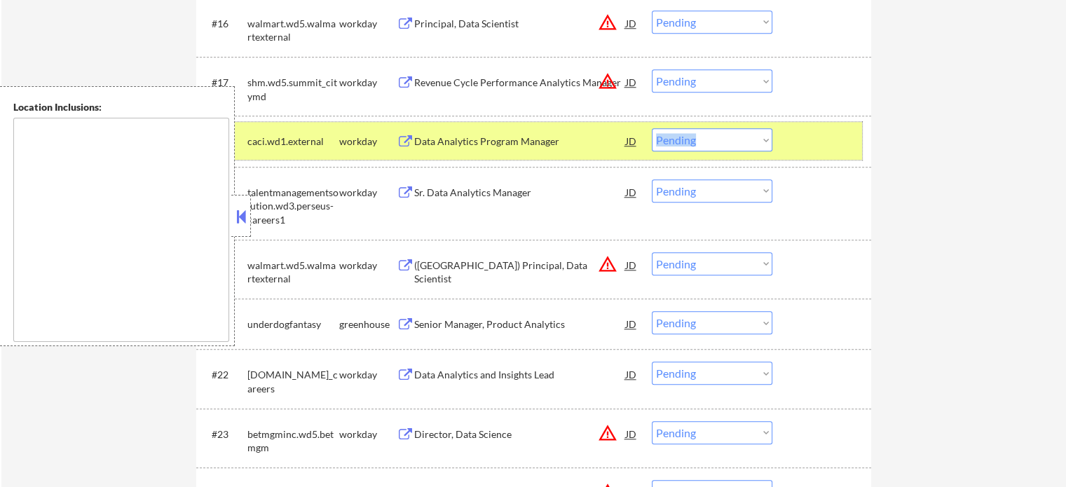
drag, startPoint x: 781, startPoint y: 152, endPoint x: 774, endPoint y: 146, distance: 9.4
click at [782, 151] on div "#18 caci.wd1.external workday Data Analytics Program Manager JD Choose an optio…" at bounding box center [530, 141] width 661 height 38
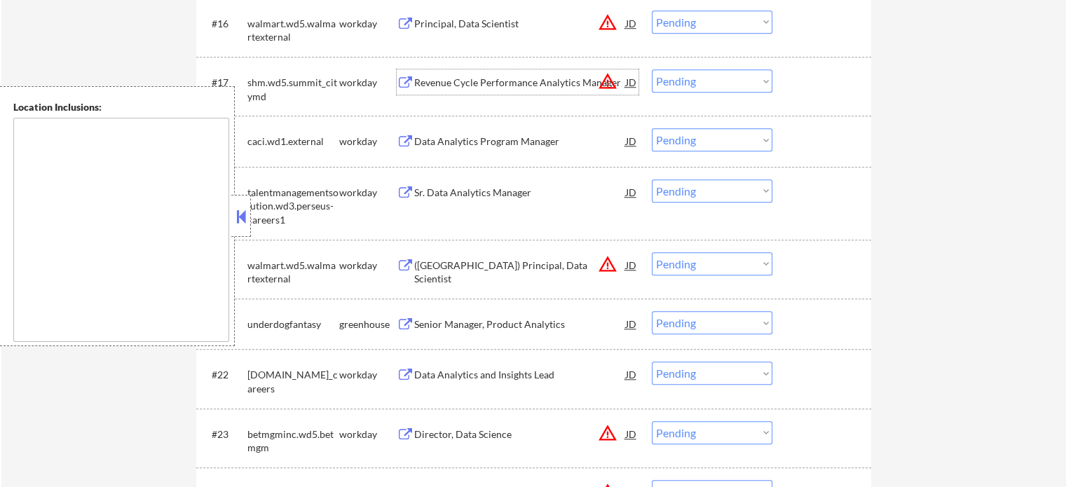
click at [584, 88] on div "Revenue Cycle Performance Analytics Manager" at bounding box center [520, 83] width 212 height 14
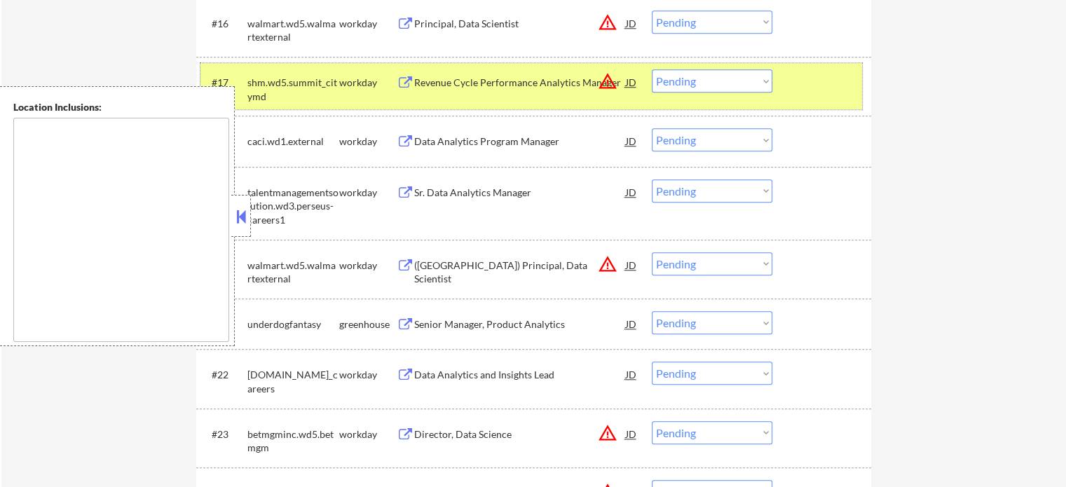
click at [784, 83] on div "#17 shm.wd5.summit_citymd workday Revenue Cycle Performance Analytics Manager J…" at bounding box center [530, 86] width 661 height 46
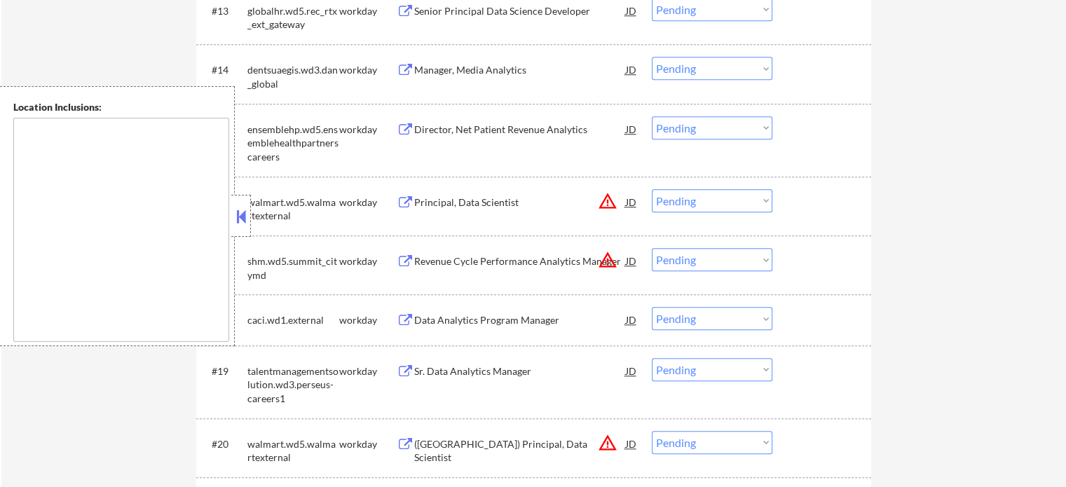
scroll to position [1104, 0]
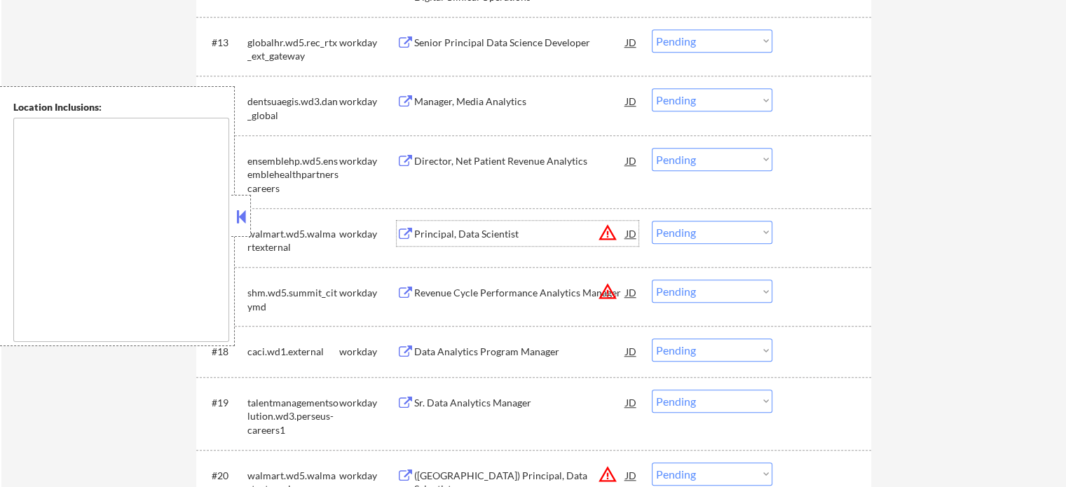
click at [479, 226] on div "Principal, Data Scientist" at bounding box center [520, 233] width 212 height 25
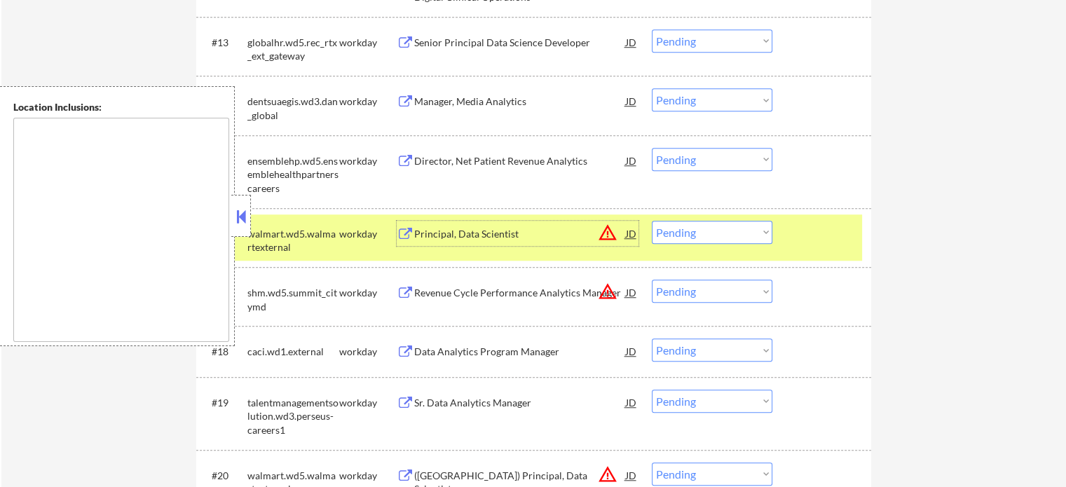
click at [844, 238] on div at bounding box center [823, 233] width 62 height 25
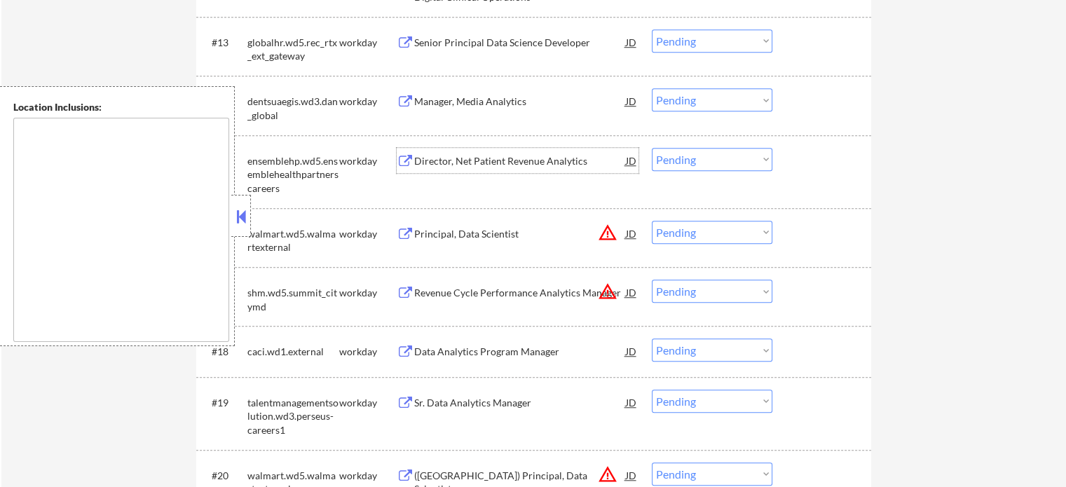
click at [566, 158] on div "Director, Net Patient Revenue Analytics" at bounding box center [520, 161] width 212 height 14
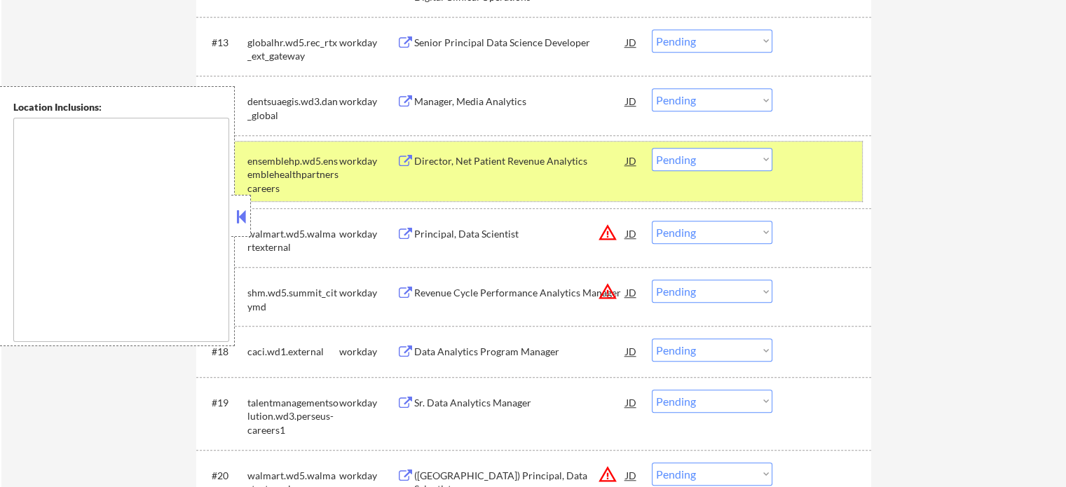
click at [833, 193] on div "#15 ensemblehp.wd5.ensemblehealthpartnerscareers workday Director, Net Patient …" at bounding box center [530, 172] width 661 height 60
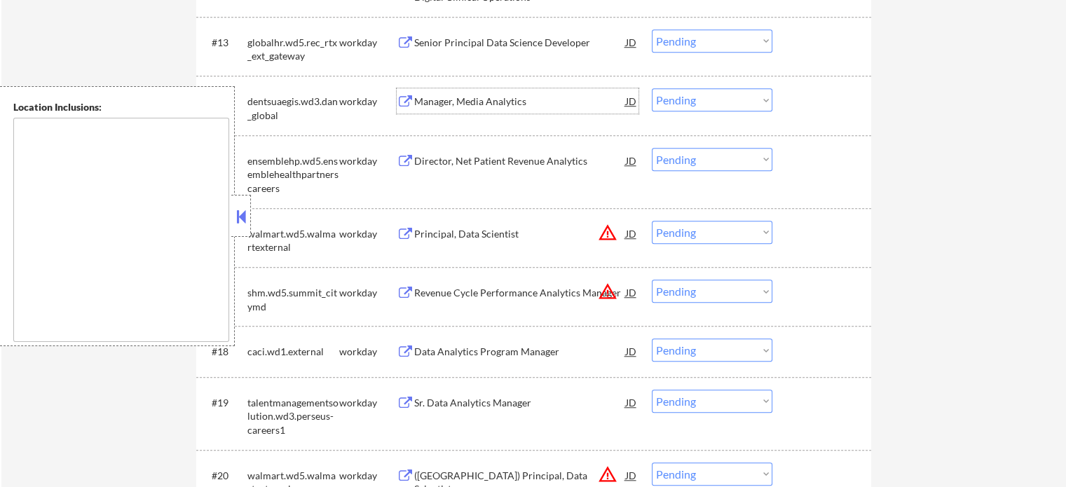
click at [496, 111] on div "Manager, Media Analytics" at bounding box center [520, 100] width 212 height 25
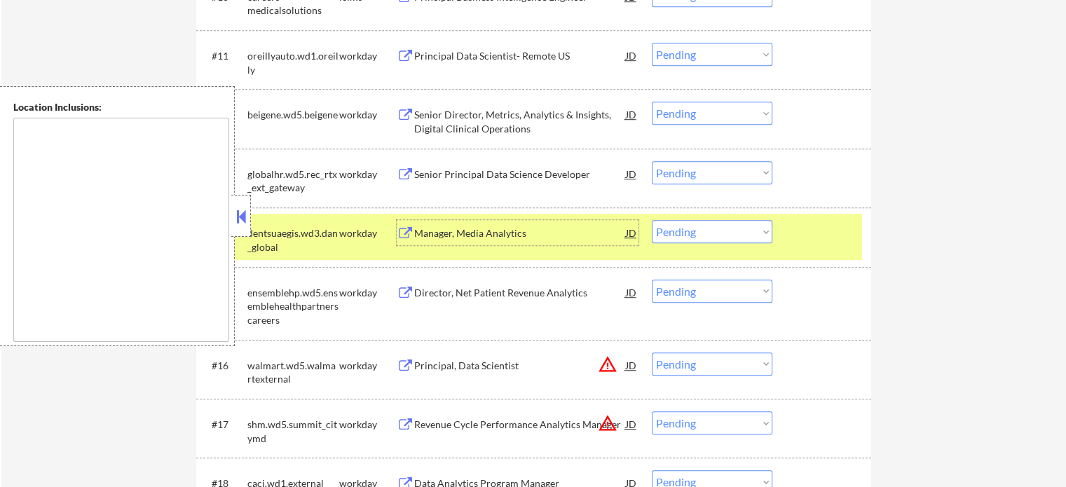
scroll to position [963, 0]
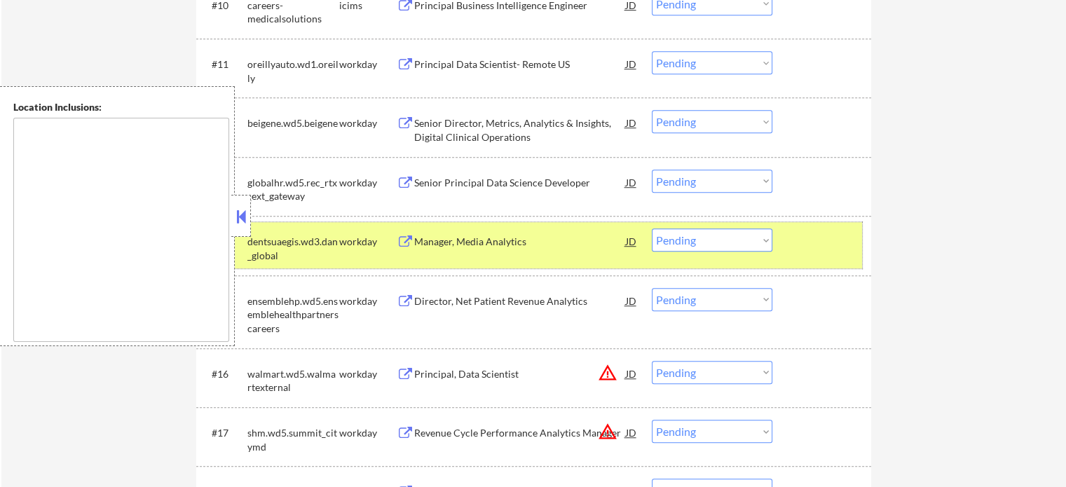
click at [804, 253] on div at bounding box center [823, 240] width 62 height 25
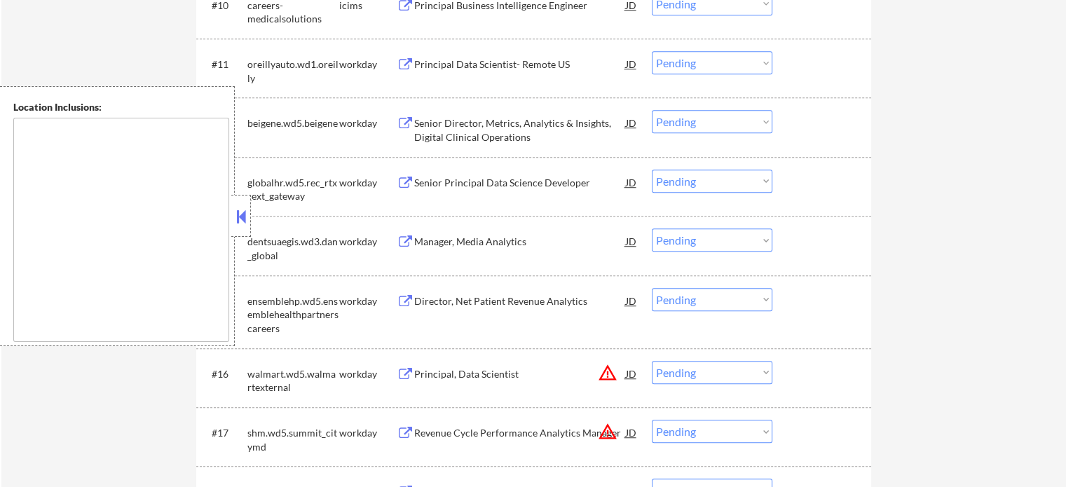
click at [538, 191] on div "Senior Principal Data Science Developer" at bounding box center [520, 182] width 212 height 25
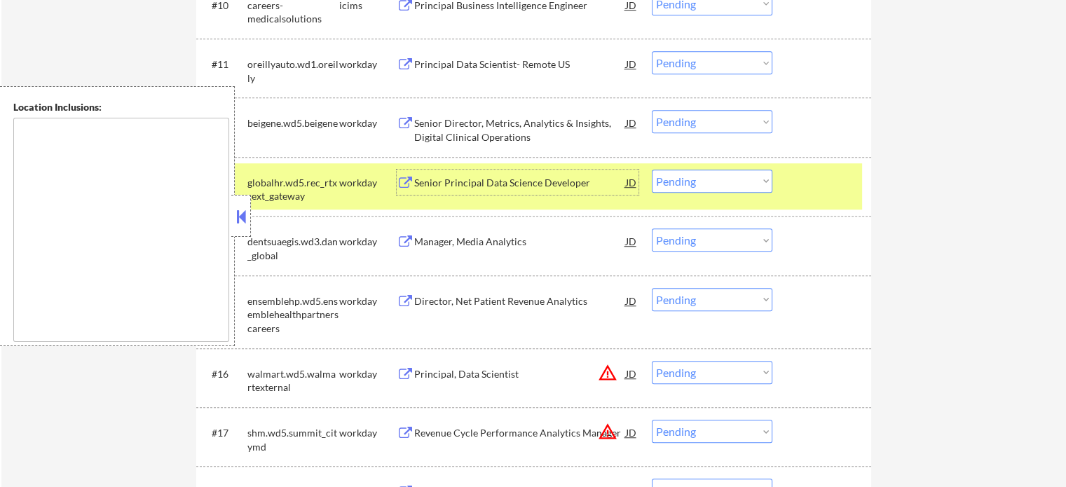
click at [815, 188] on div at bounding box center [823, 182] width 62 height 25
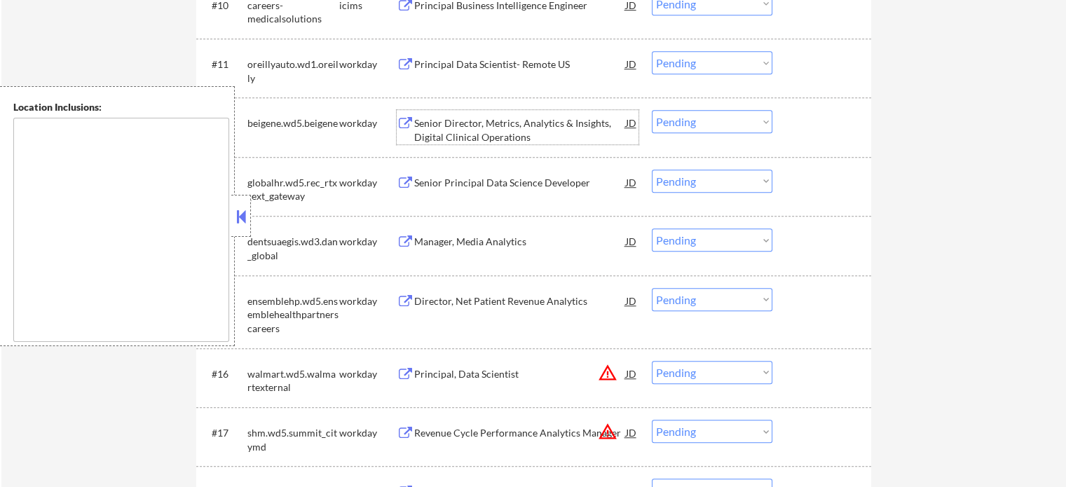
click at [528, 124] on div "Senior Director, Metrics, Analytics & Insights, Digital Clinical Operations" at bounding box center [520, 129] width 212 height 27
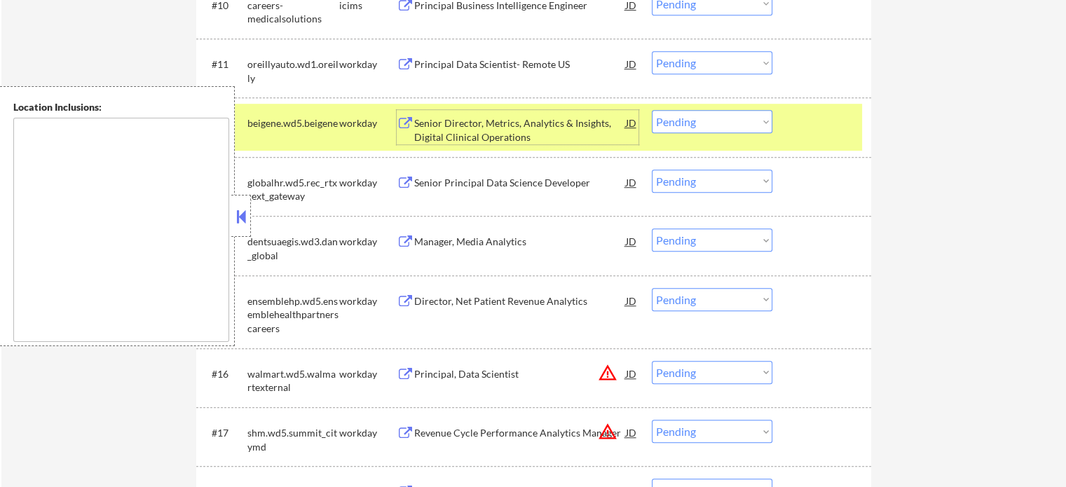
drag, startPoint x: 807, startPoint y: 121, endPoint x: 696, endPoint y: 102, distance: 112.2
click at [807, 119] on div at bounding box center [823, 122] width 62 height 25
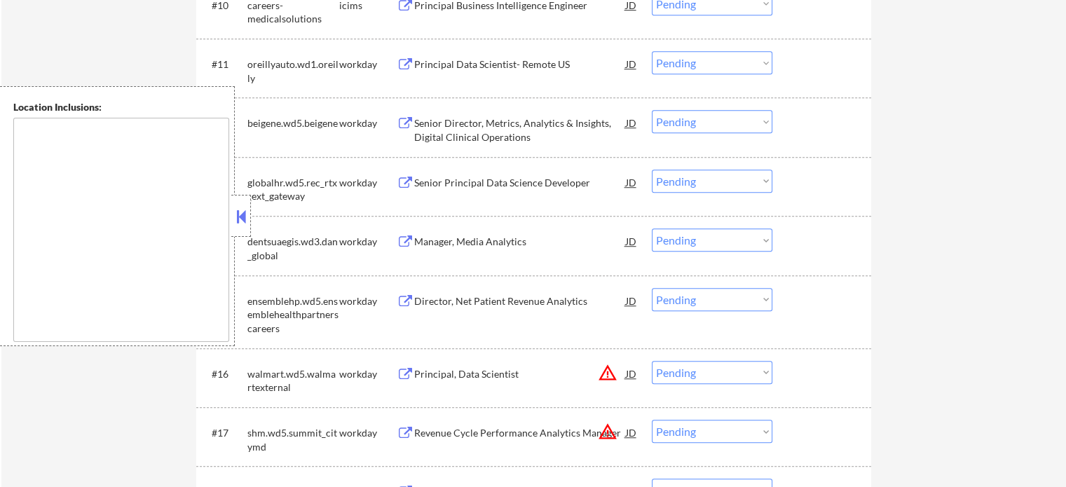
click at [540, 55] on div "Principal Data Scientist- Remote US" at bounding box center [520, 63] width 212 height 25
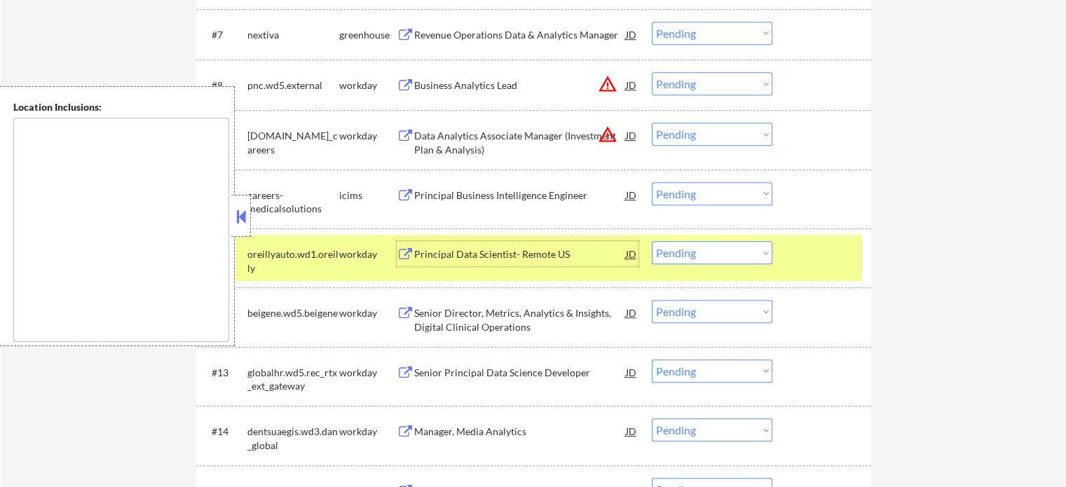
scroll to position [753, 0]
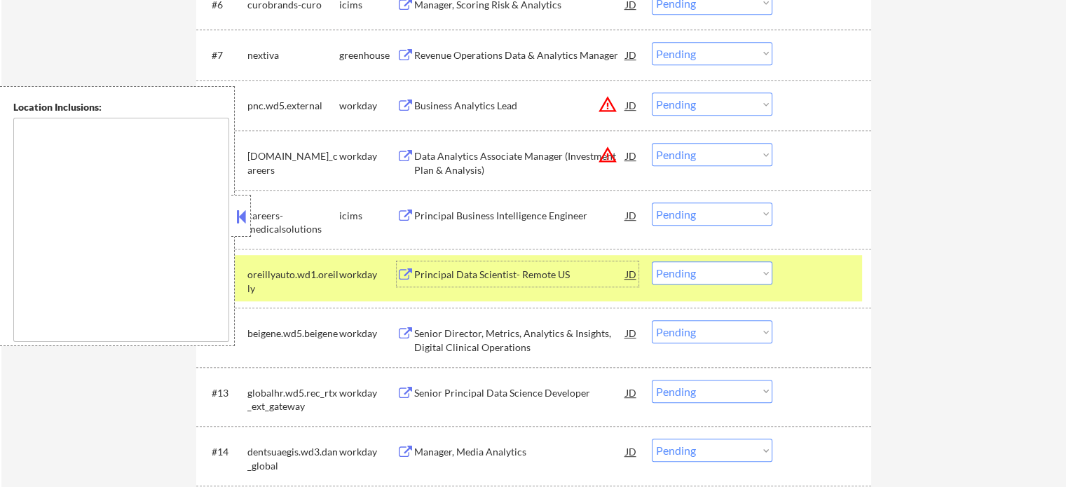
click at [838, 298] on div "#11 oreillyauto.wd1.oreilly workday Principal Data Scientist- Remote US JD Choo…" at bounding box center [530, 278] width 661 height 46
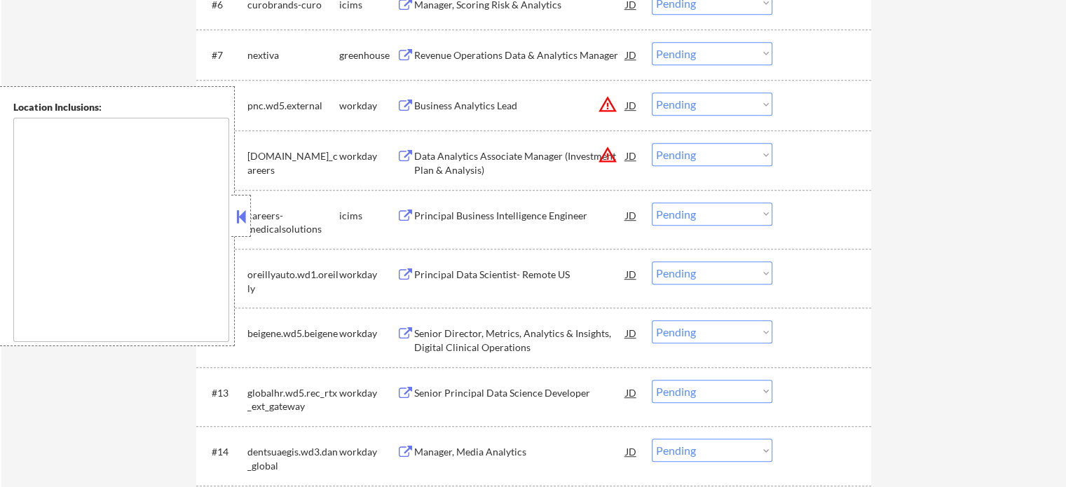
click at [517, 209] on div "Principal Business Intelligence Engineer" at bounding box center [520, 216] width 212 height 14
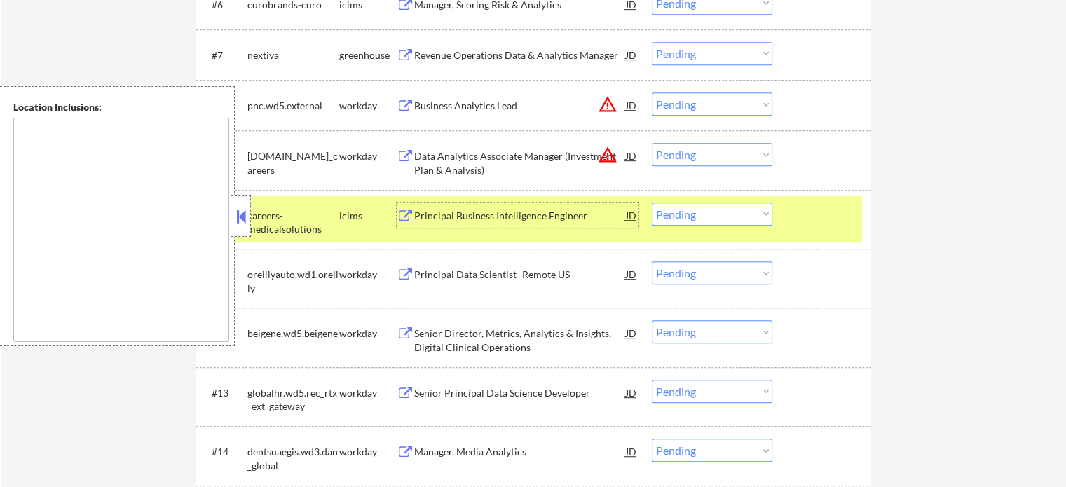
drag, startPoint x: 813, startPoint y: 228, endPoint x: 781, endPoint y: 223, distance: 32.7
click at [808, 229] on div "#10 careers-medicalsolutions icims Principal Business Intelligence Engineer JD …" at bounding box center [530, 219] width 661 height 46
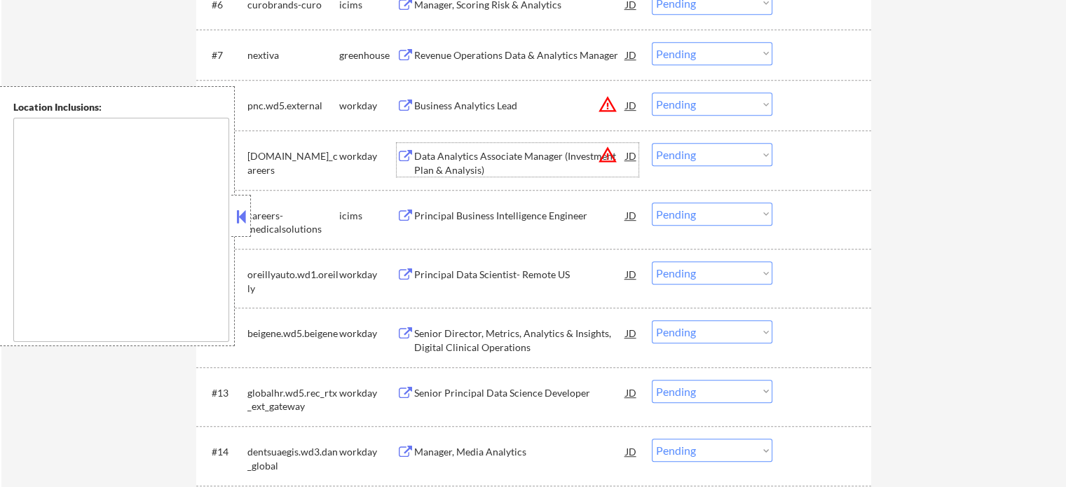
click at [483, 146] on div "Data Analytics Associate Manager (Investment Plan & Analysis)" at bounding box center [520, 160] width 212 height 34
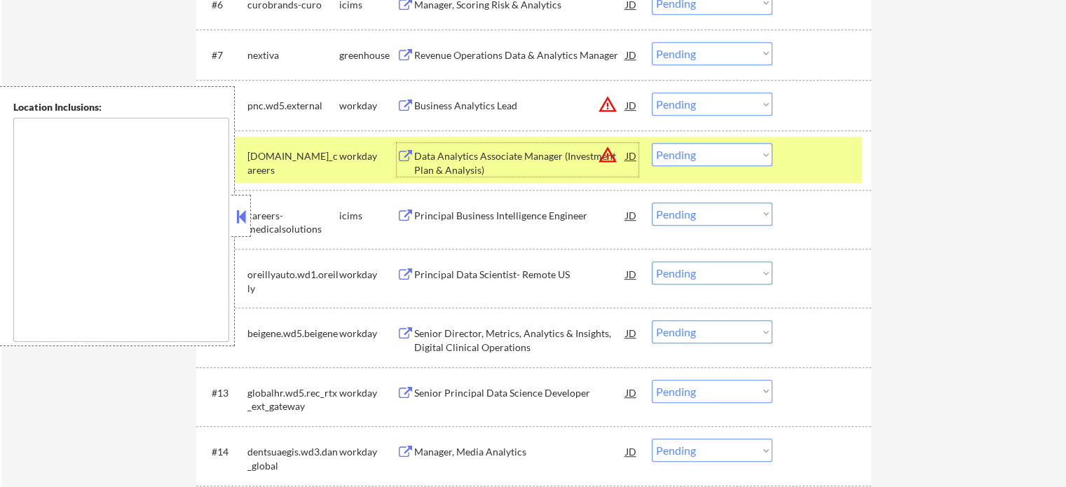
click at [810, 162] on div at bounding box center [823, 155] width 62 height 25
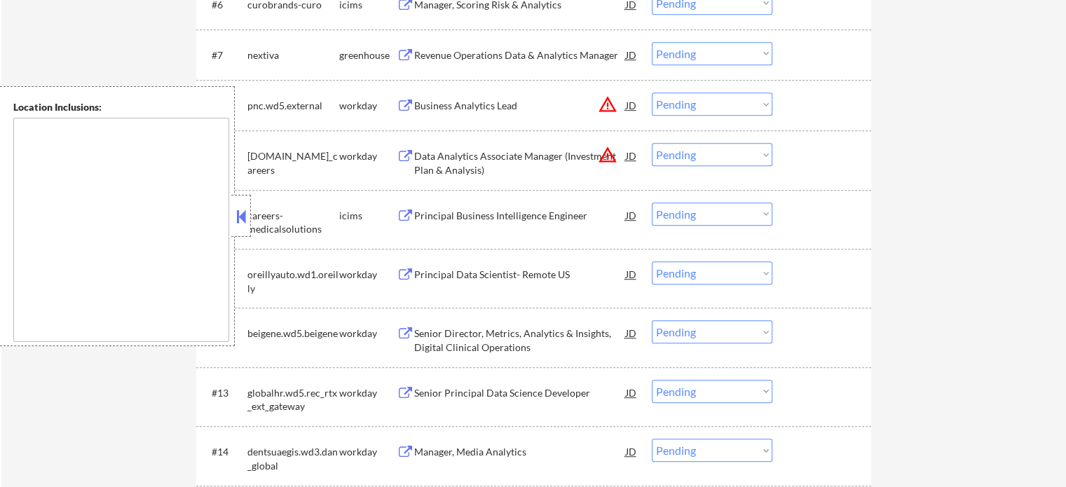
click at [497, 114] on div "Business Analytics Lead" at bounding box center [520, 104] width 212 height 25
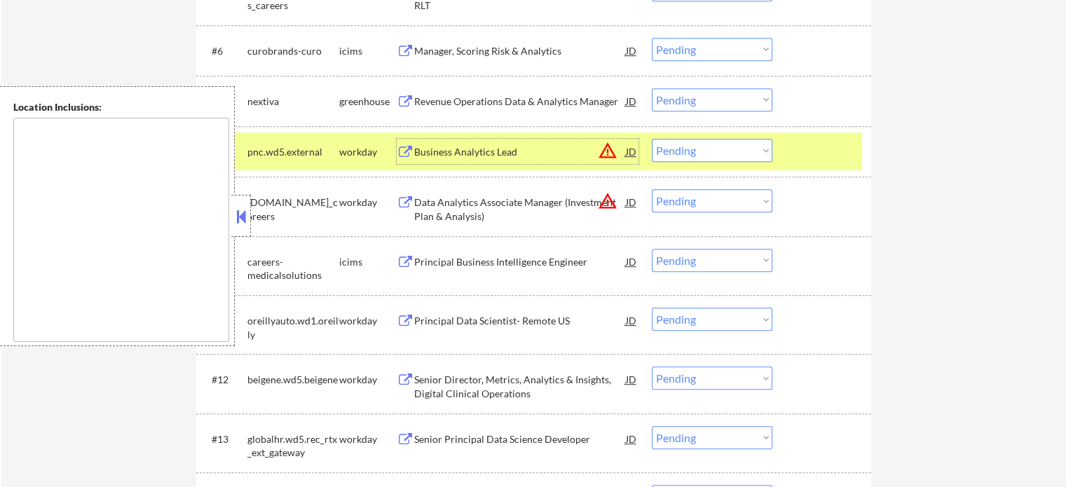
scroll to position [683, 0]
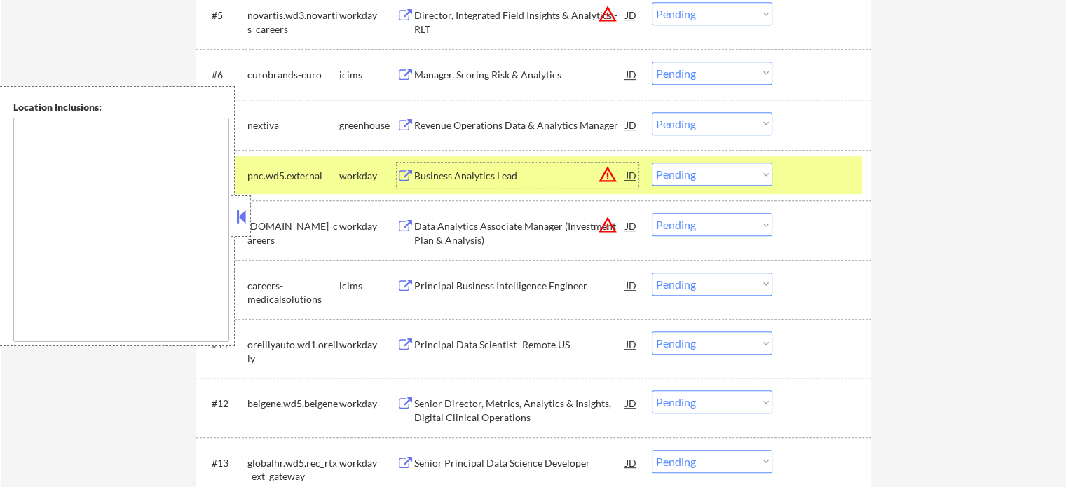
click at [832, 174] on div at bounding box center [823, 175] width 62 height 25
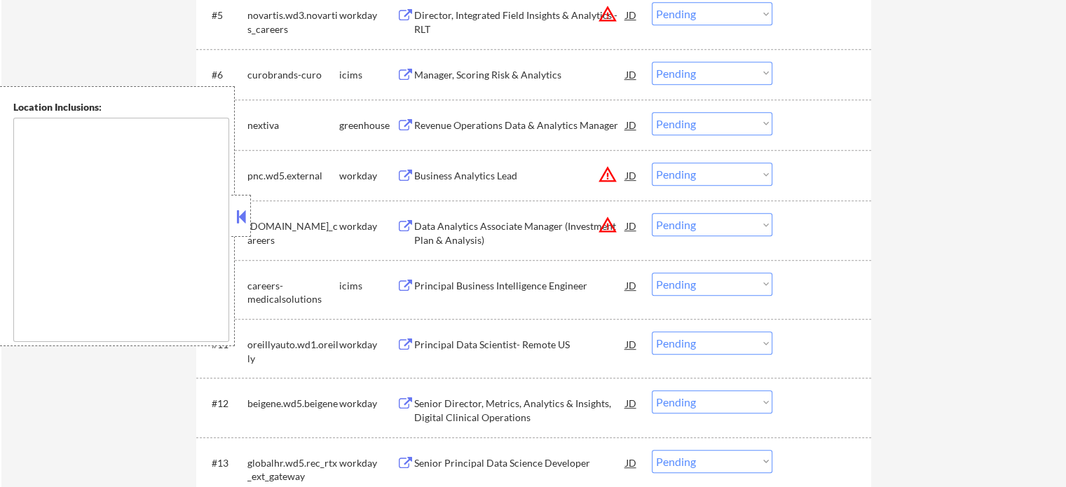
click at [491, 115] on div "Revenue Operations Data & Analytics Manager" at bounding box center [520, 124] width 212 height 25
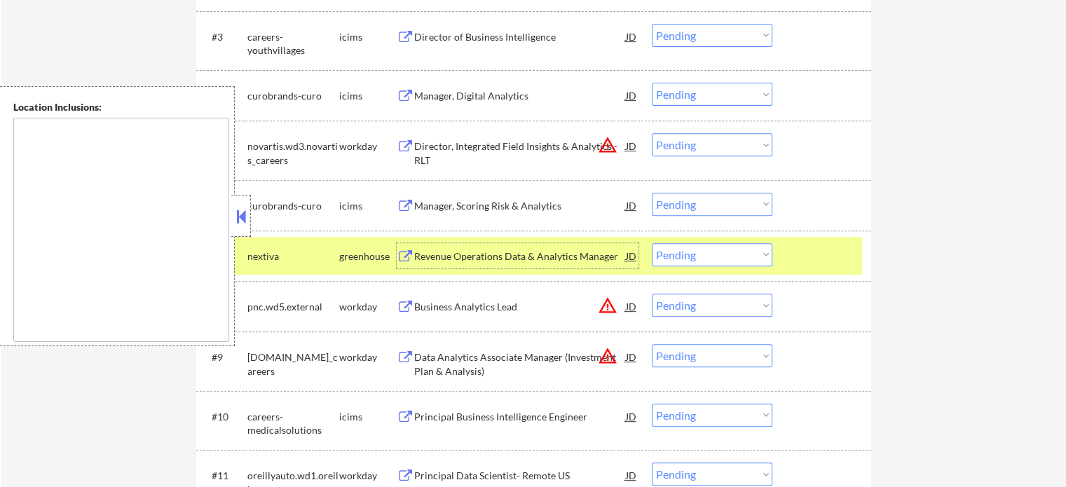
scroll to position [543, 0]
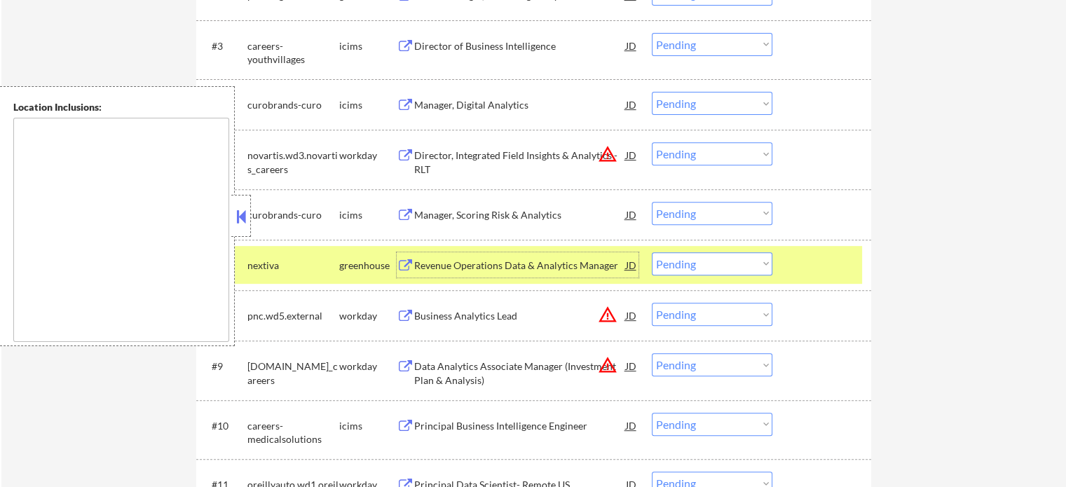
drag, startPoint x: 801, startPoint y: 248, endPoint x: 785, endPoint y: 249, distance: 16.1
click at [799, 249] on div "#7 nextiva greenhouse Revenue Operations Data & Analytics Manager JD Choose an …" at bounding box center [530, 265] width 661 height 38
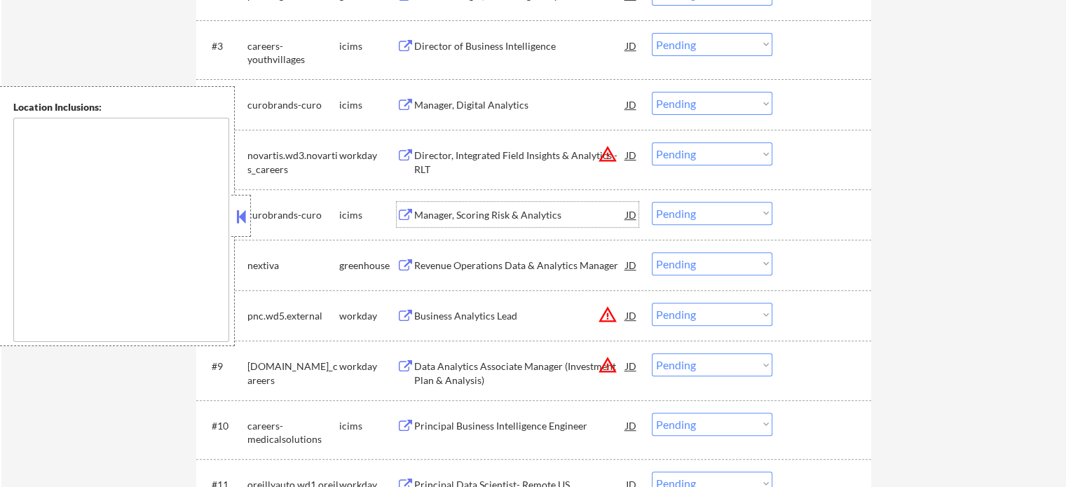
click at [513, 218] on div "Manager, Scoring Risk & Analytics" at bounding box center [520, 215] width 212 height 14
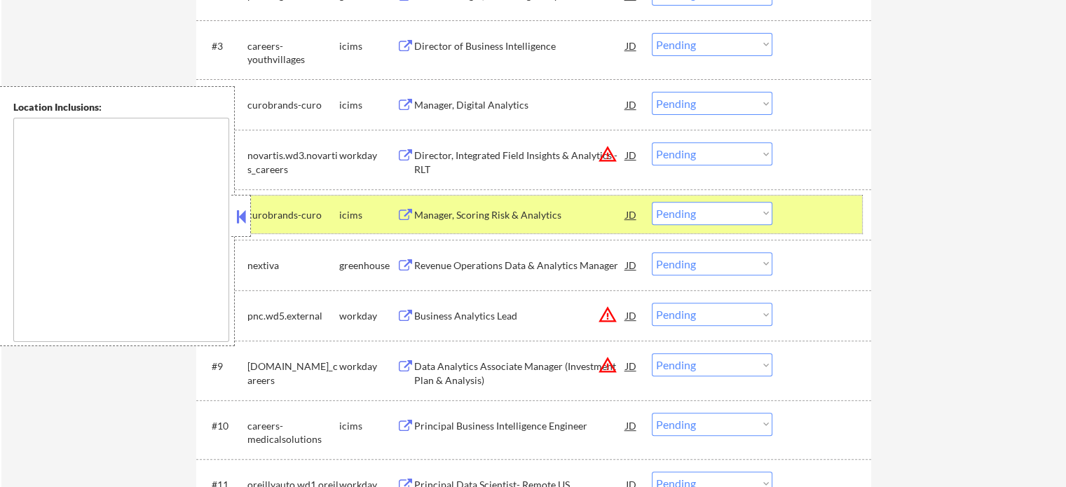
click at [849, 221] on div at bounding box center [823, 214] width 62 height 25
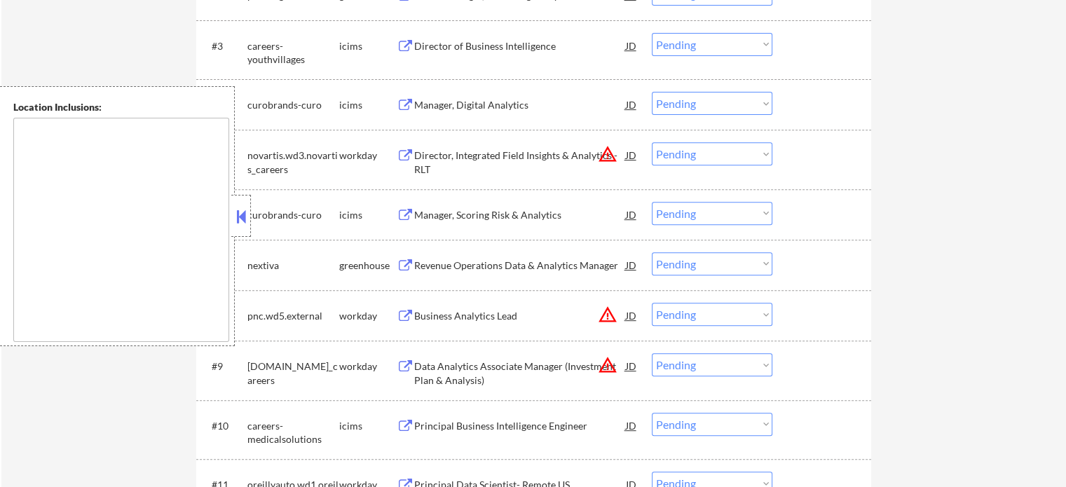
click at [516, 155] on div "Director, Integrated Field Insights & Analytics - RLT" at bounding box center [520, 162] width 212 height 27
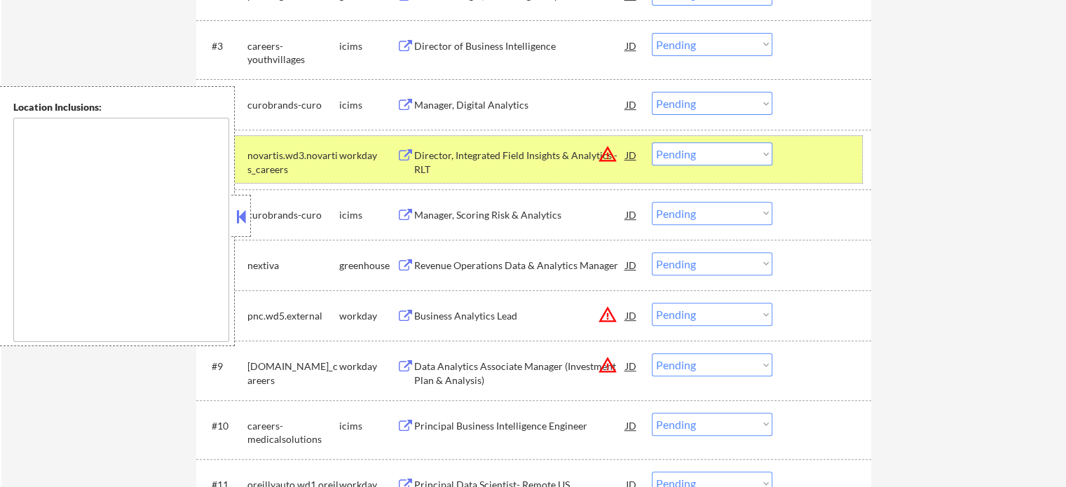
drag, startPoint x: 825, startPoint y: 153, endPoint x: 603, endPoint y: 135, distance: 222.9
click at [820, 153] on div at bounding box center [823, 154] width 62 height 25
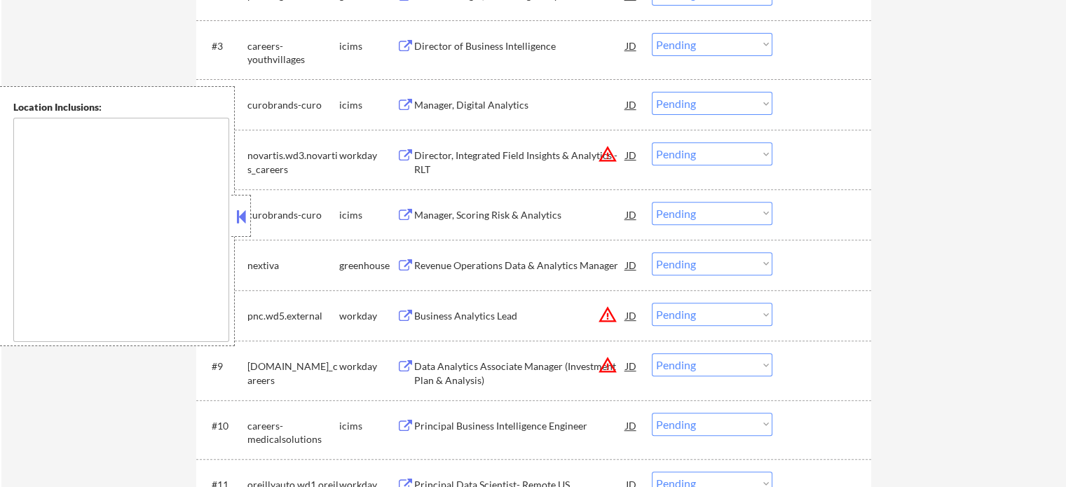
click at [511, 110] on div "Manager, Digital Analytics" at bounding box center [520, 105] width 212 height 14
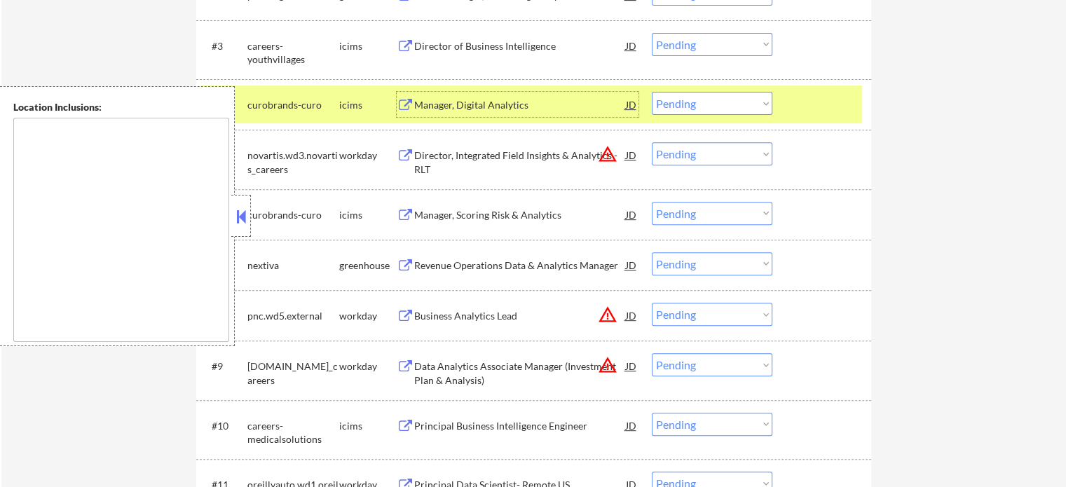
click at [802, 86] on div "#4 curobrands-curo icims Manager, Digital Analytics JD Choose an option... Pend…" at bounding box center [530, 104] width 661 height 38
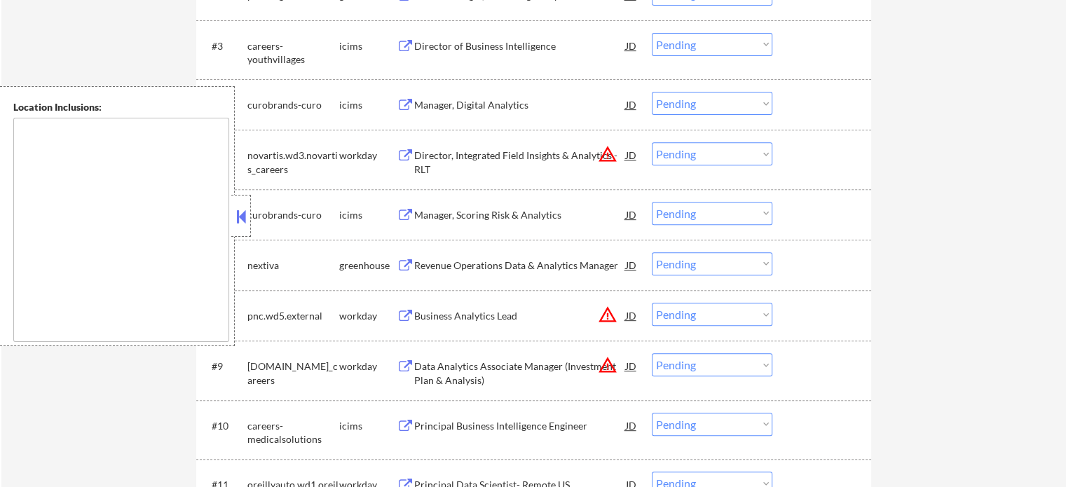
click at [511, 163] on div "Director, Integrated Field Insights & Analytics - RLT" at bounding box center [520, 162] width 212 height 27
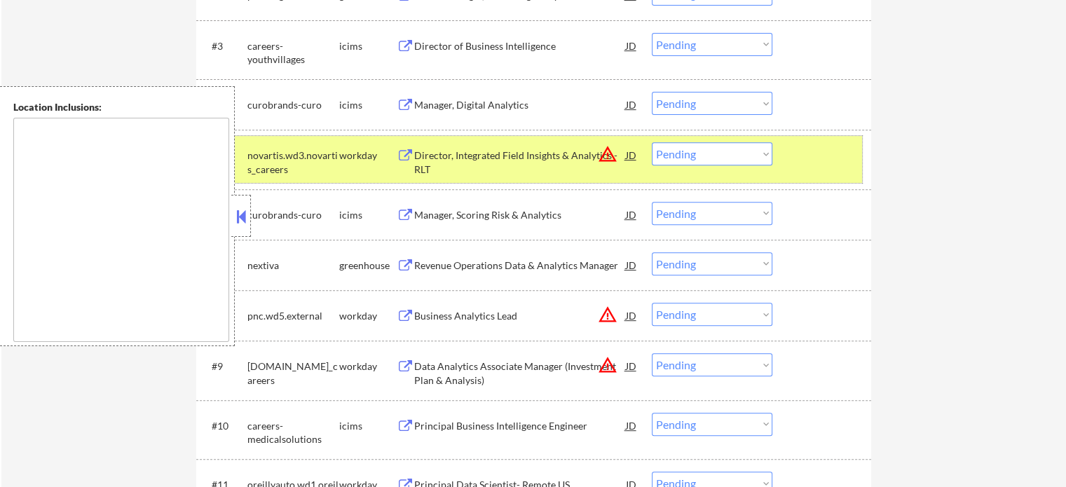
click at [786, 165] on div "#5 novartis.wd3.novartis_careers workday Director, Integrated Field Insights & …" at bounding box center [530, 159] width 661 height 46
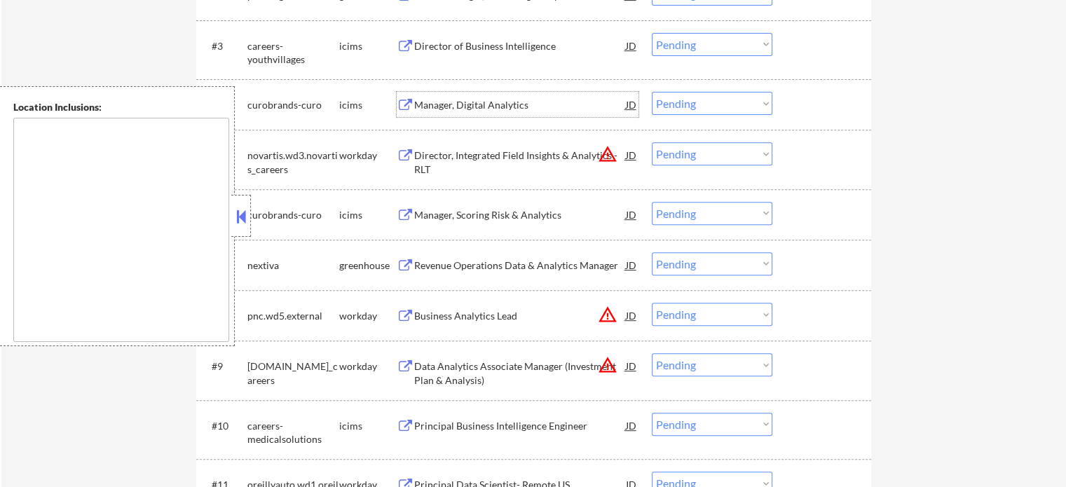
click at [485, 100] on div "Manager, Digital Analytics" at bounding box center [520, 105] width 212 height 14
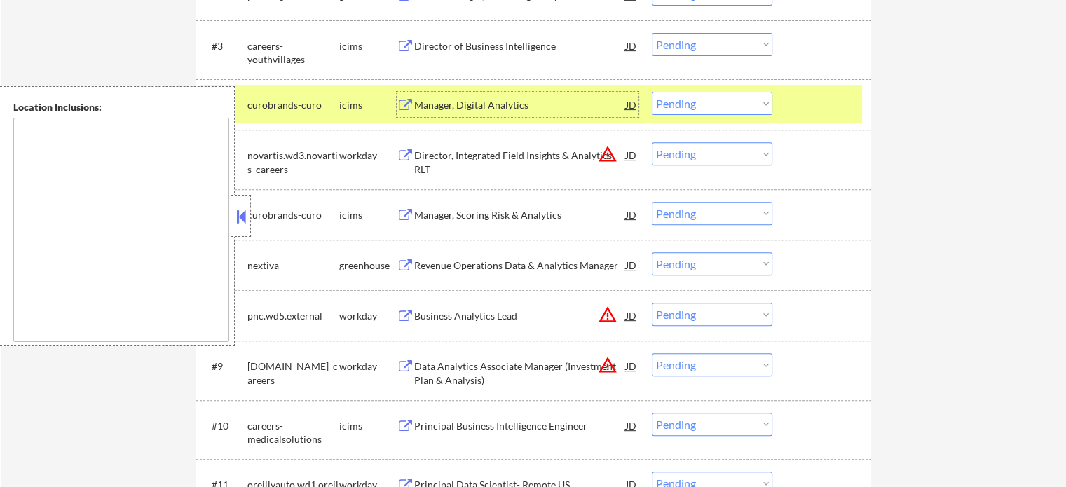
drag, startPoint x: 799, startPoint y: 109, endPoint x: 786, endPoint y: 107, distance: 12.8
click at [799, 107] on div at bounding box center [823, 104] width 62 height 25
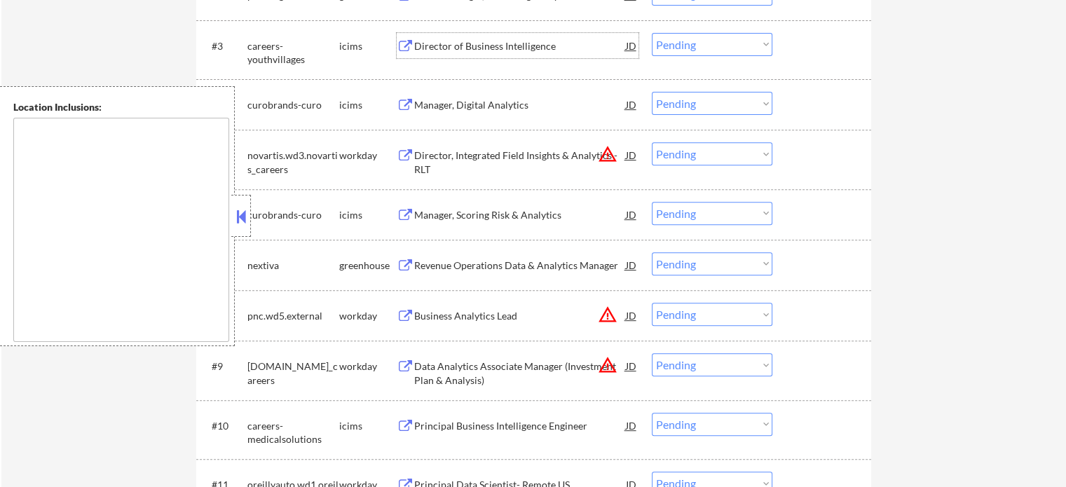
click at [540, 39] on div "Director of Business Intelligence" at bounding box center [520, 46] width 212 height 14
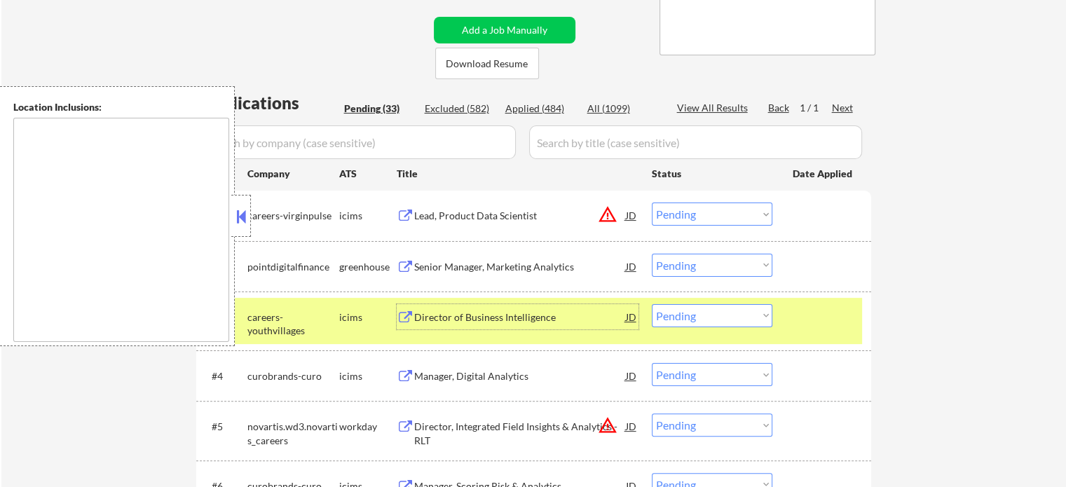
scroll to position [263, 0]
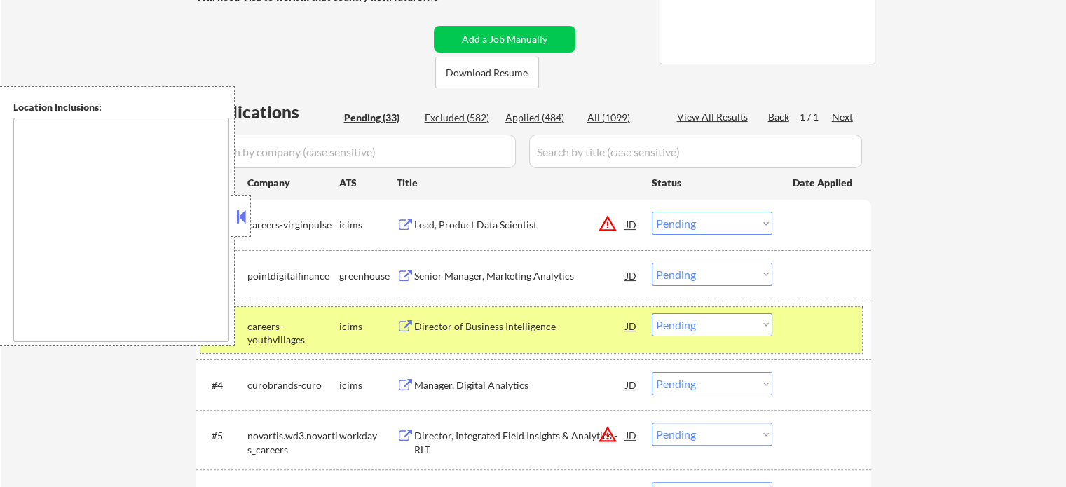
click at [824, 321] on div at bounding box center [823, 325] width 62 height 25
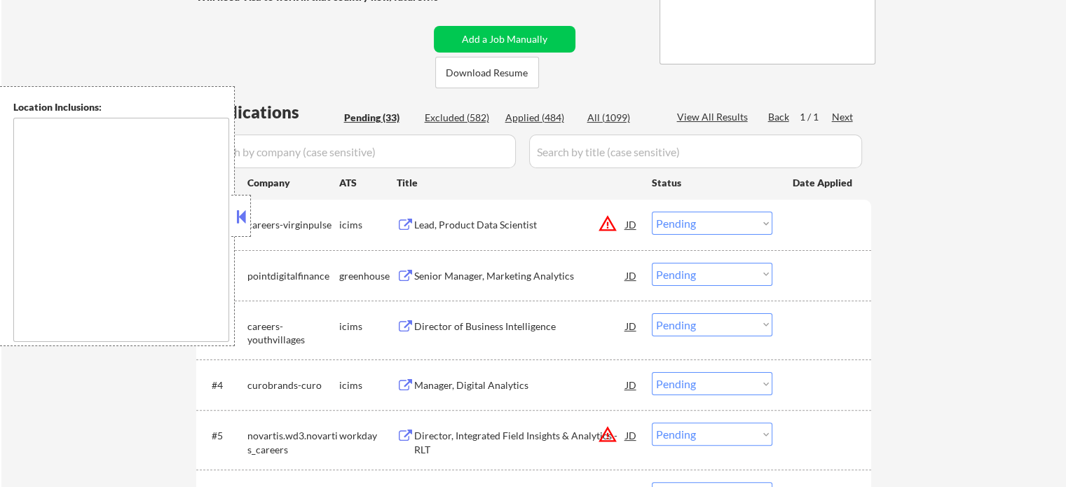
click at [570, 275] on div "Senior Manager, Marketing Analytics" at bounding box center [520, 276] width 212 height 14
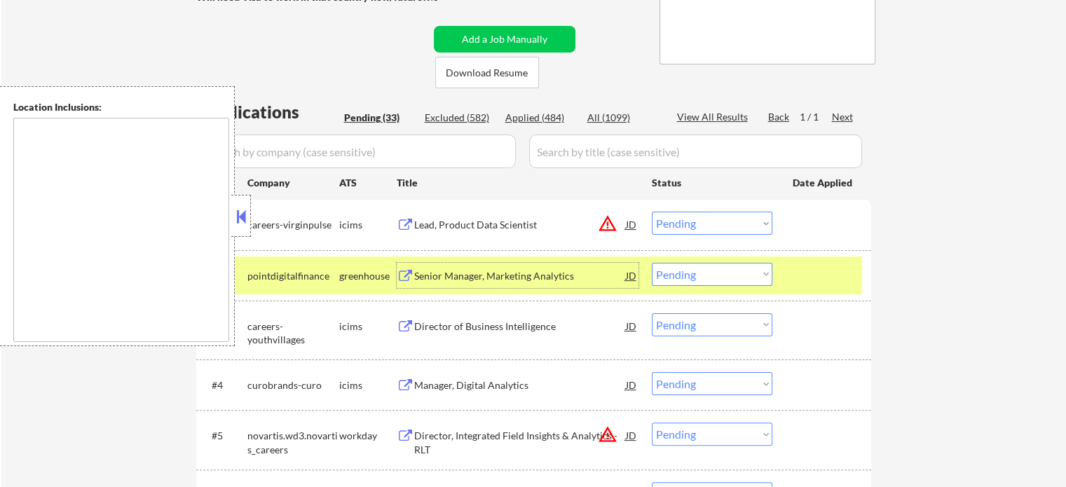
click at [839, 282] on div at bounding box center [823, 275] width 62 height 25
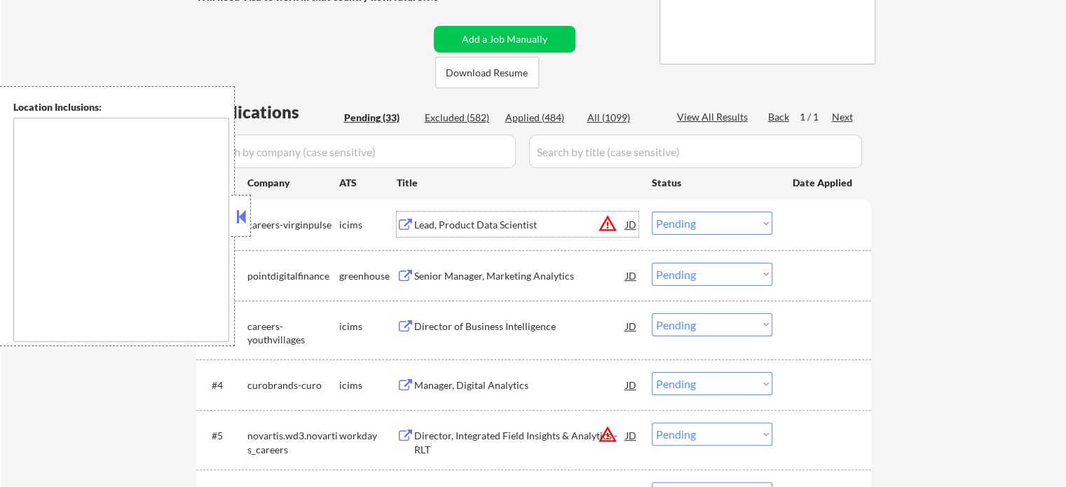
click at [527, 229] on div "Lead, Product Data Scientist" at bounding box center [520, 225] width 212 height 14
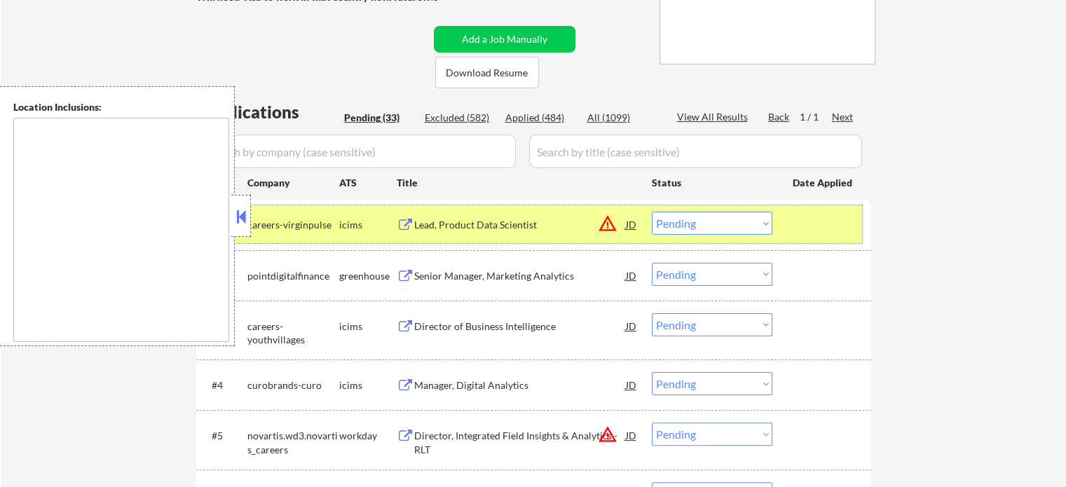
click at [813, 214] on div at bounding box center [823, 224] width 62 height 25
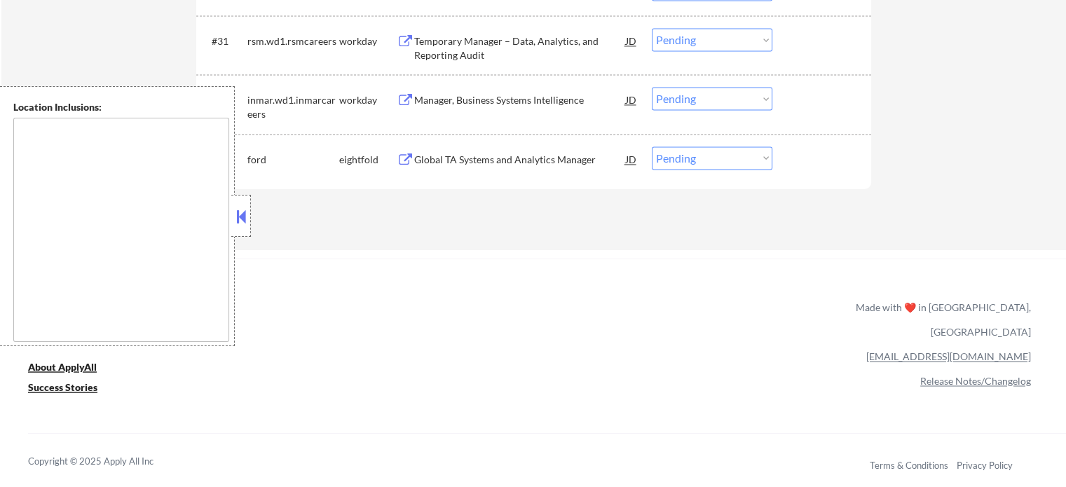
scroll to position [2085, 0]
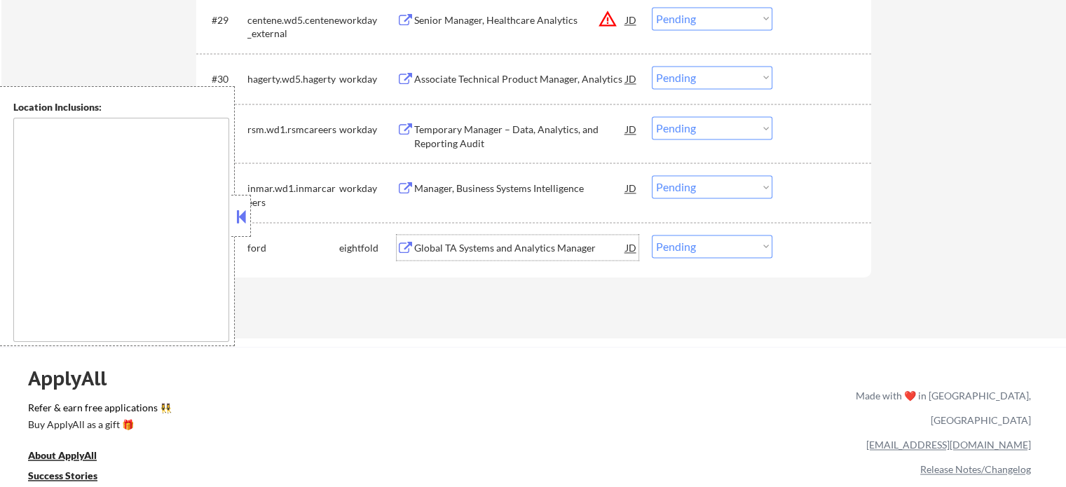
click at [508, 249] on div "Global TA Systems and Analytics Manager" at bounding box center [520, 248] width 212 height 14
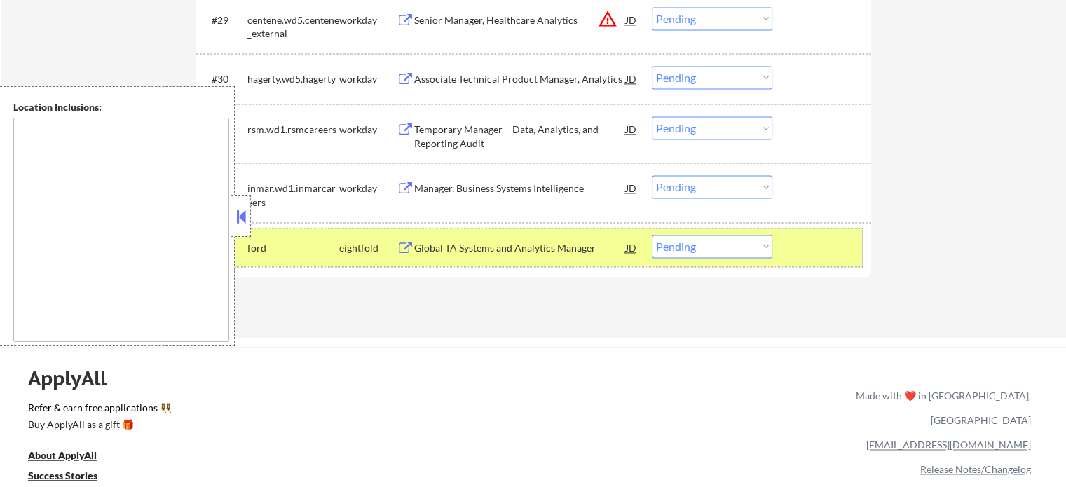
click at [823, 242] on div at bounding box center [823, 247] width 62 height 25
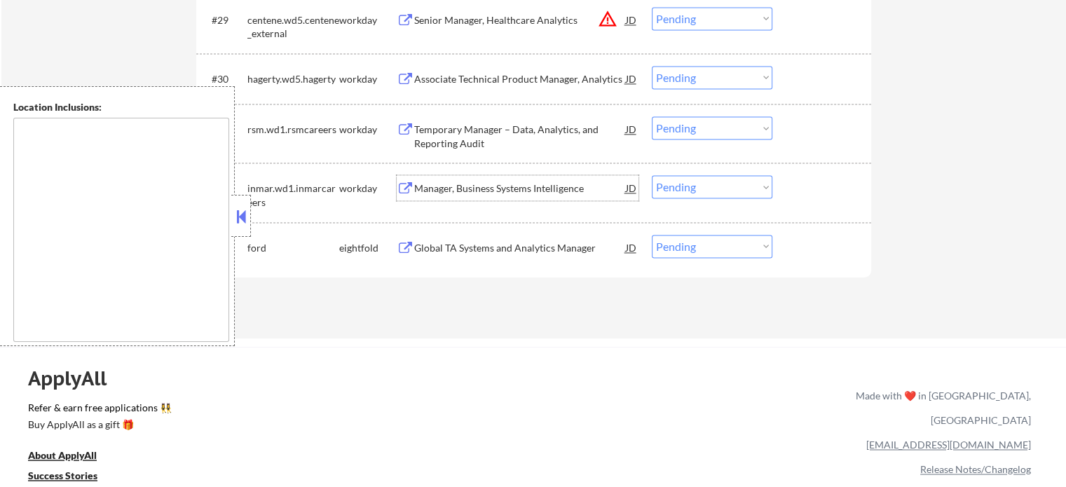
click at [583, 180] on div "Manager, Business Systems Intelligence" at bounding box center [520, 187] width 212 height 25
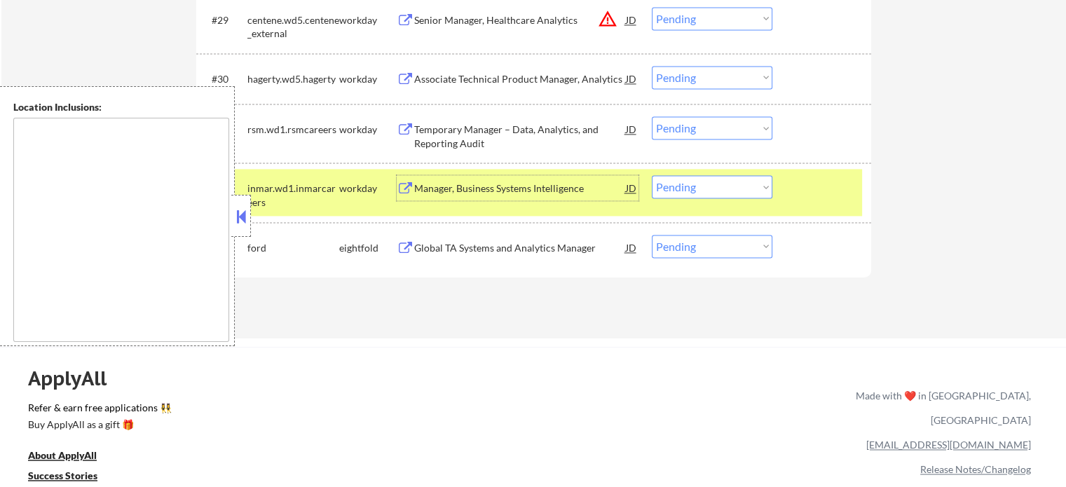
drag, startPoint x: 832, startPoint y: 204, endPoint x: 776, endPoint y: 196, distance: 55.9
click at [827, 204] on div "#32 inmar.wd1.inmarcareers workday Manager, Business Systems Intelligence JD Ch…" at bounding box center [530, 192] width 661 height 46
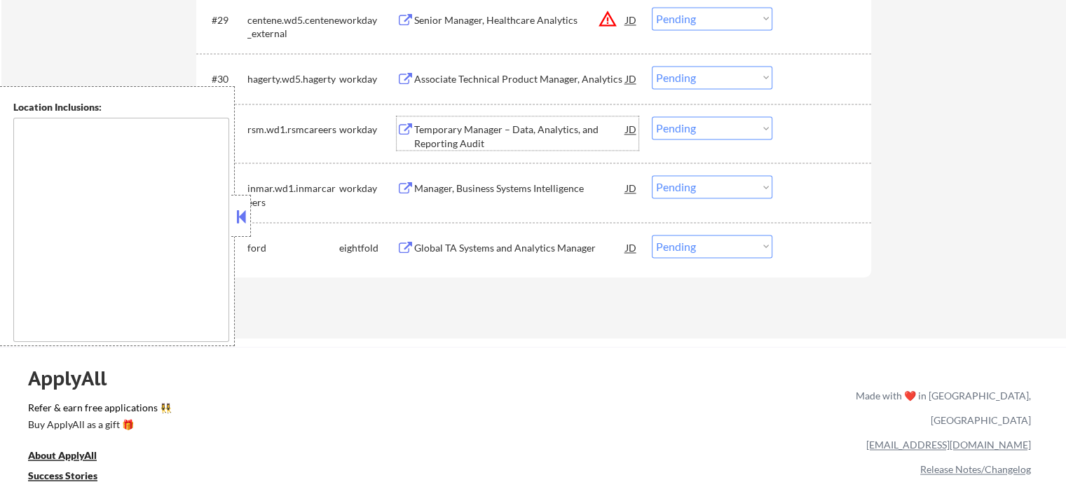
click at [554, 134] on div "Temporary Manager – Data, Analytics, and Reporting Audit" at bounding box center [520, 136] width 212 height 27
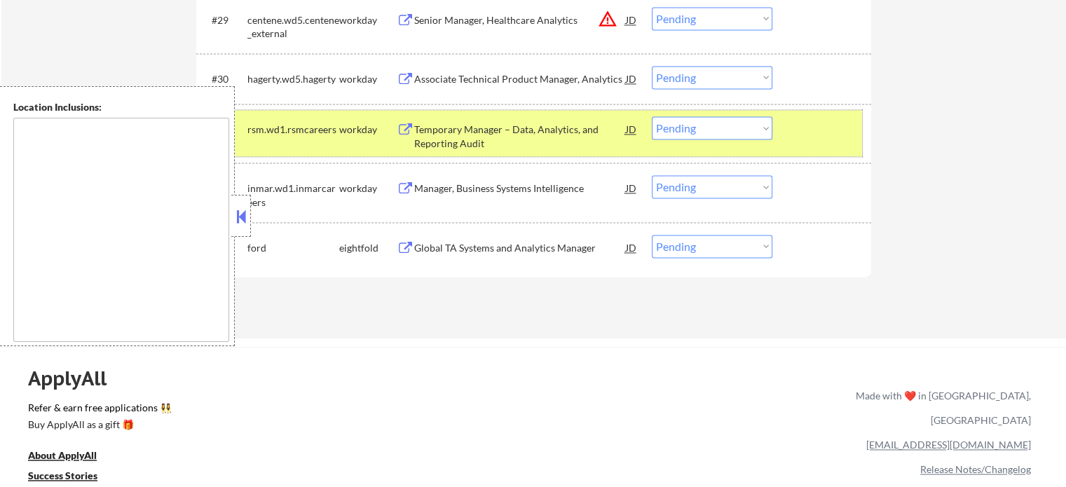
click at [818, 141] on div at bounding box center [823, 128] width 62 height 25
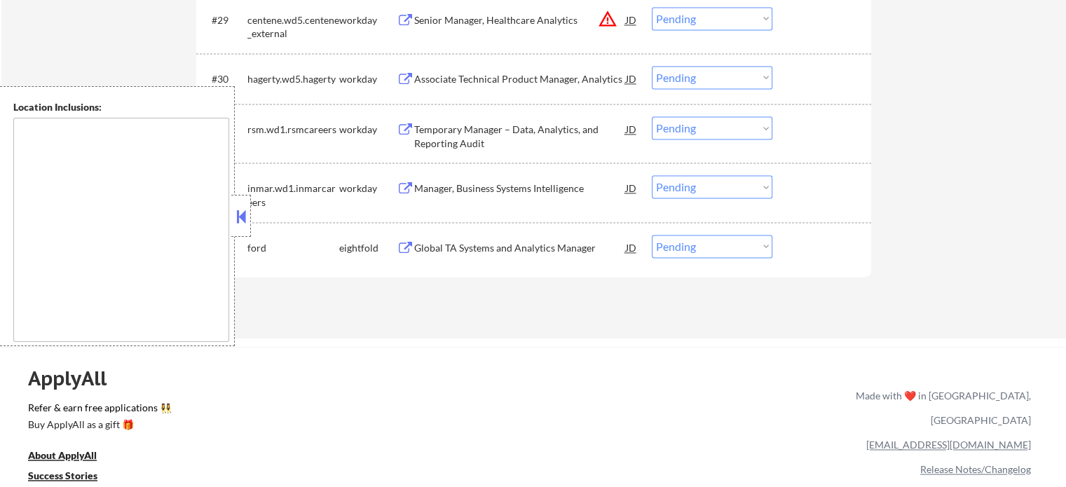
click at [589, 90] on div "#30 hagerty.wd5.hagerty workday Associate Technical Product Manager, Analytics …" at bounding box center [530, 79] width 661 height 38
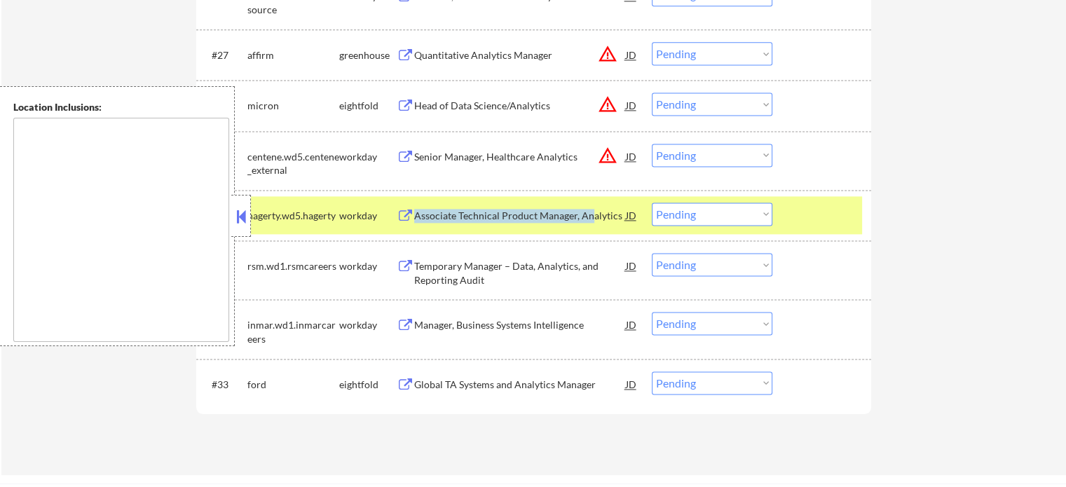
scroll to position [1944, 0]
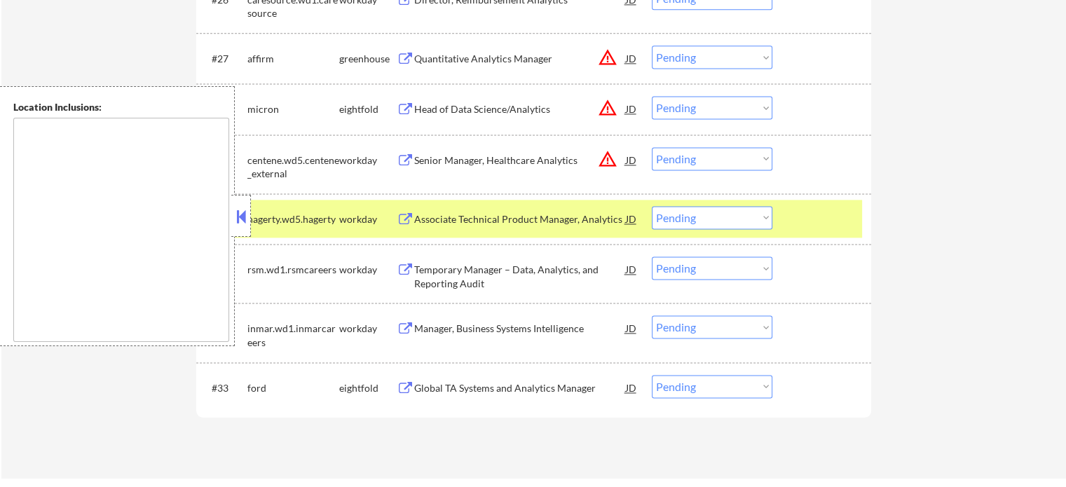
click at [779, 221] on div "#30 hagerty.wd5.hagerty workday Associate Technical Product Manager, Analytics …" at bounding box center [530, 219] width 661 height 38
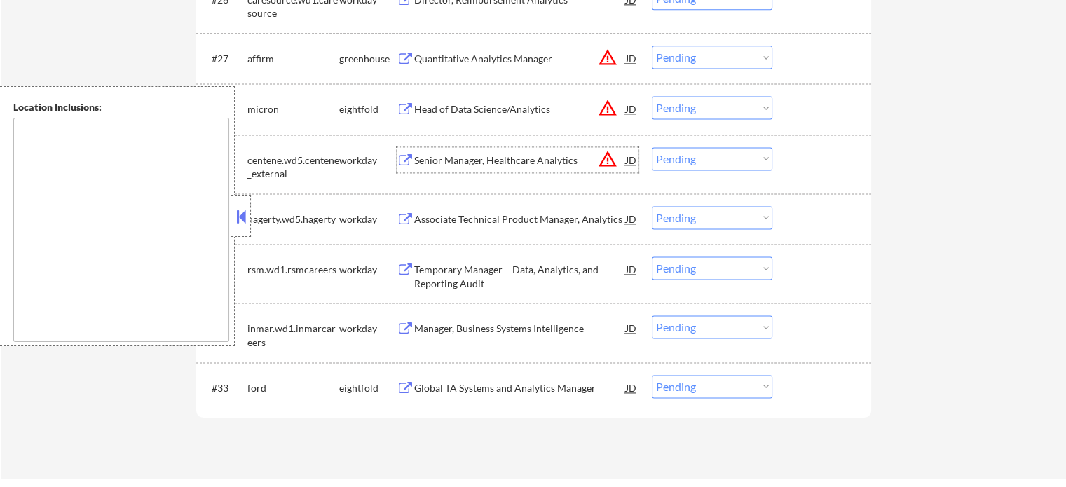
click at [502, 151] on div "Senior Manager, Healthcare Analytics" at bounding box center [520, 159] width 212 height 25
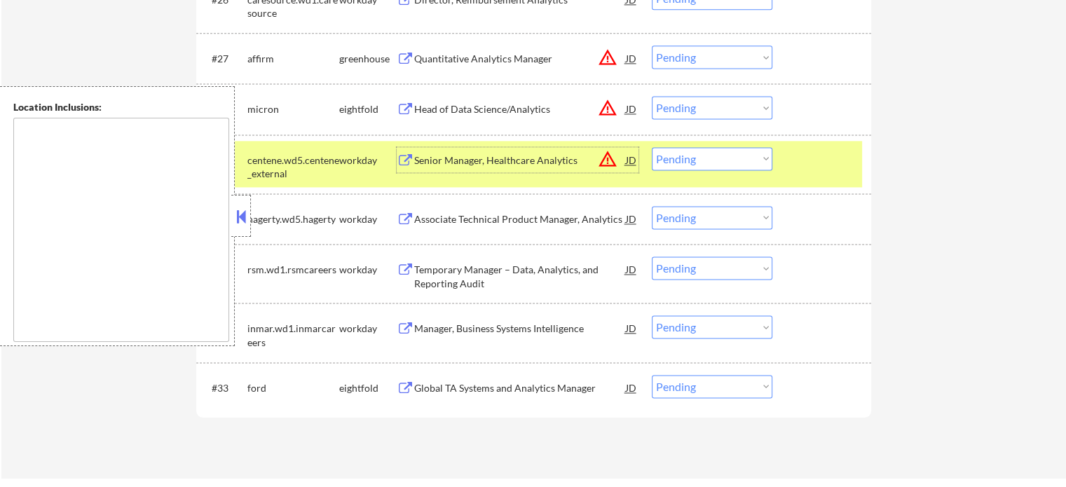
click at [701, 160] on select "Choose an option... Pending Applied Excluded (Questions) Excluded (Expired) Exc…" at bounding box center [712, 158] width 121 height 23
click at [652, 147] on select "Choose an option... Pending Applied Excluded (Questions) Excluded (Expired) Exc…" at bounding box center [712, 158] width 121 height 23
select select ""pending""
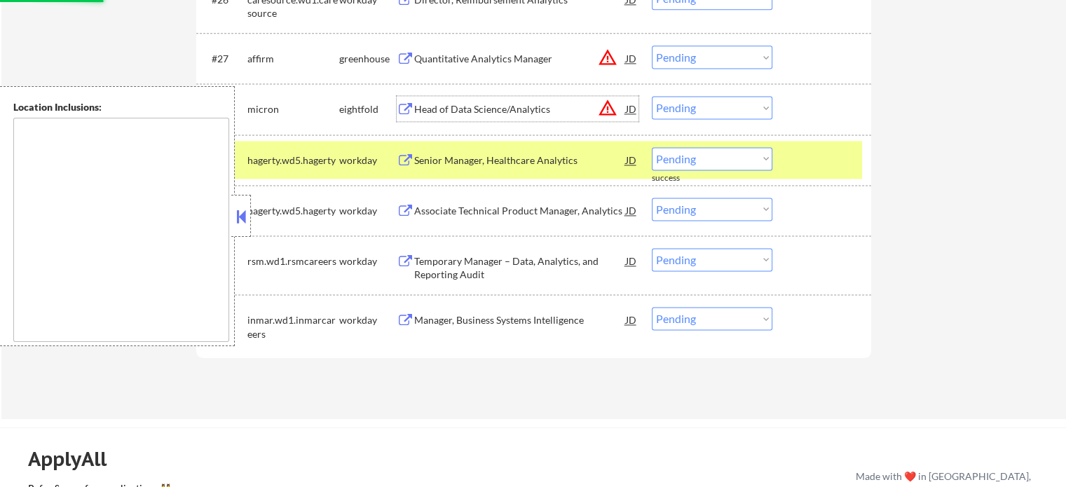
click at [483, 111] on div "Head of Data Science/Analytics" at bounding box center [520, 109] width 212 height 14
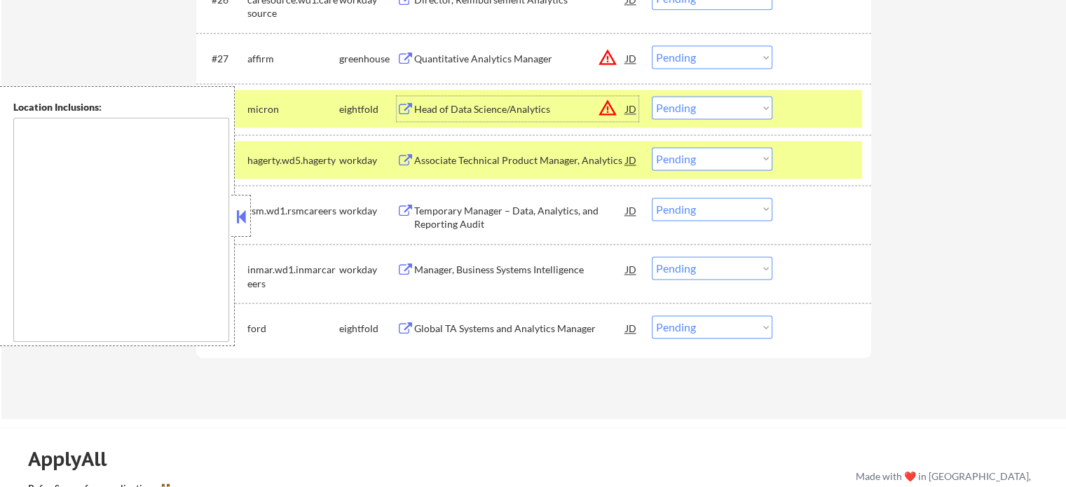
scroll to position [1734, 0]
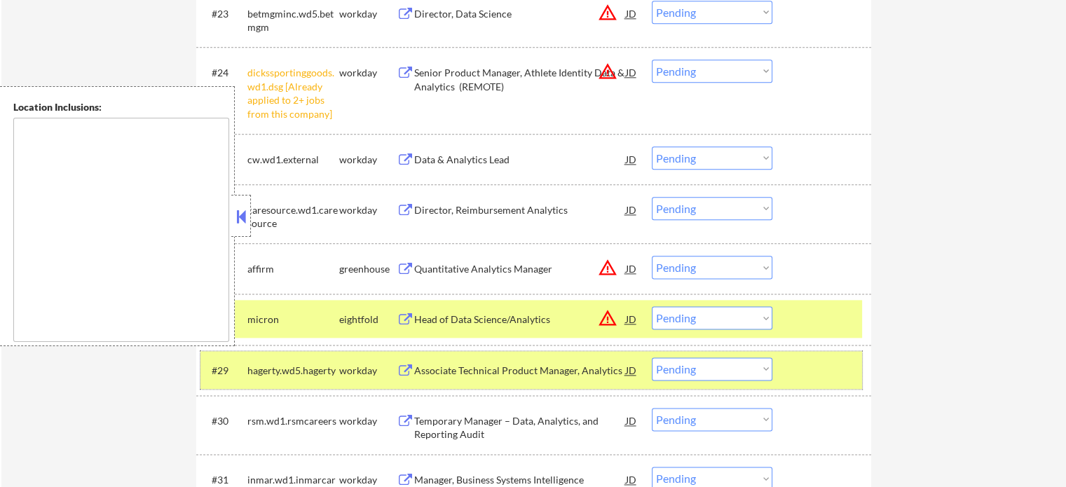
click at [840, 358] on div at bounding box center [823, 369] width 62 height 25
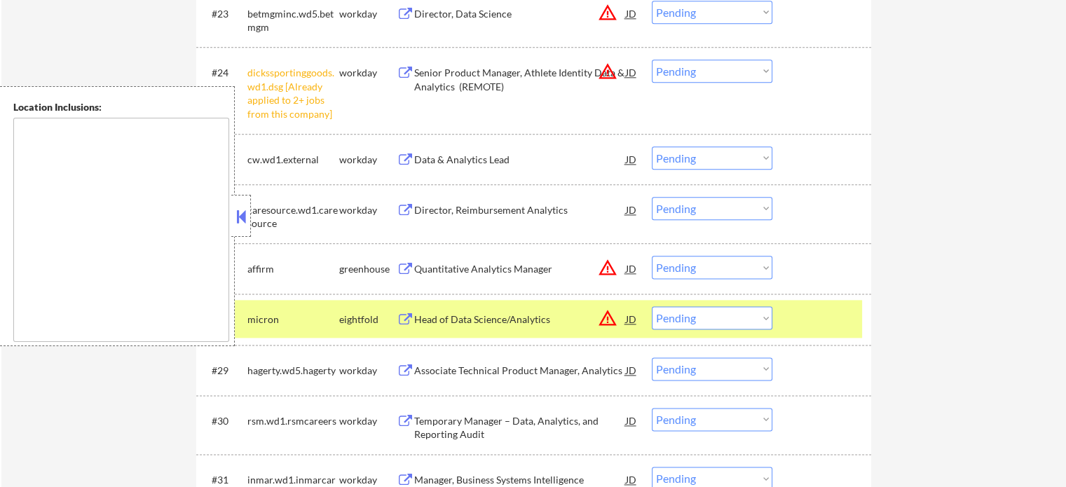
click at [779, 310] on div "#28 micron eightfold Head of Data Science/Analytics JD warning_amber Choose an …" at bounding box center [530, 319] width 661 height 38
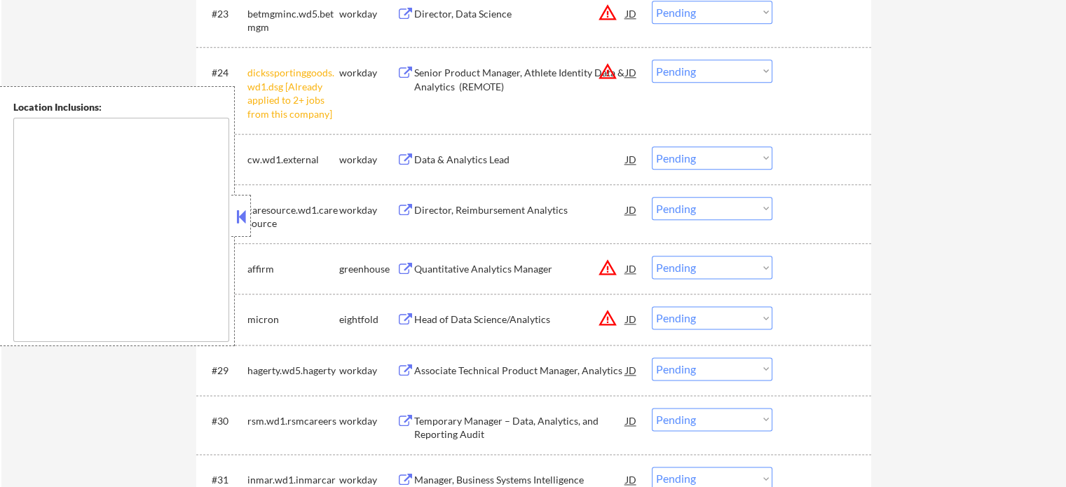
click at [481, 263] on div "Quantitative Analytics Manager" at bounding box center [520, 269] width 212 height 14
